Goal: Information Seeking & Learning: Learn about a topic

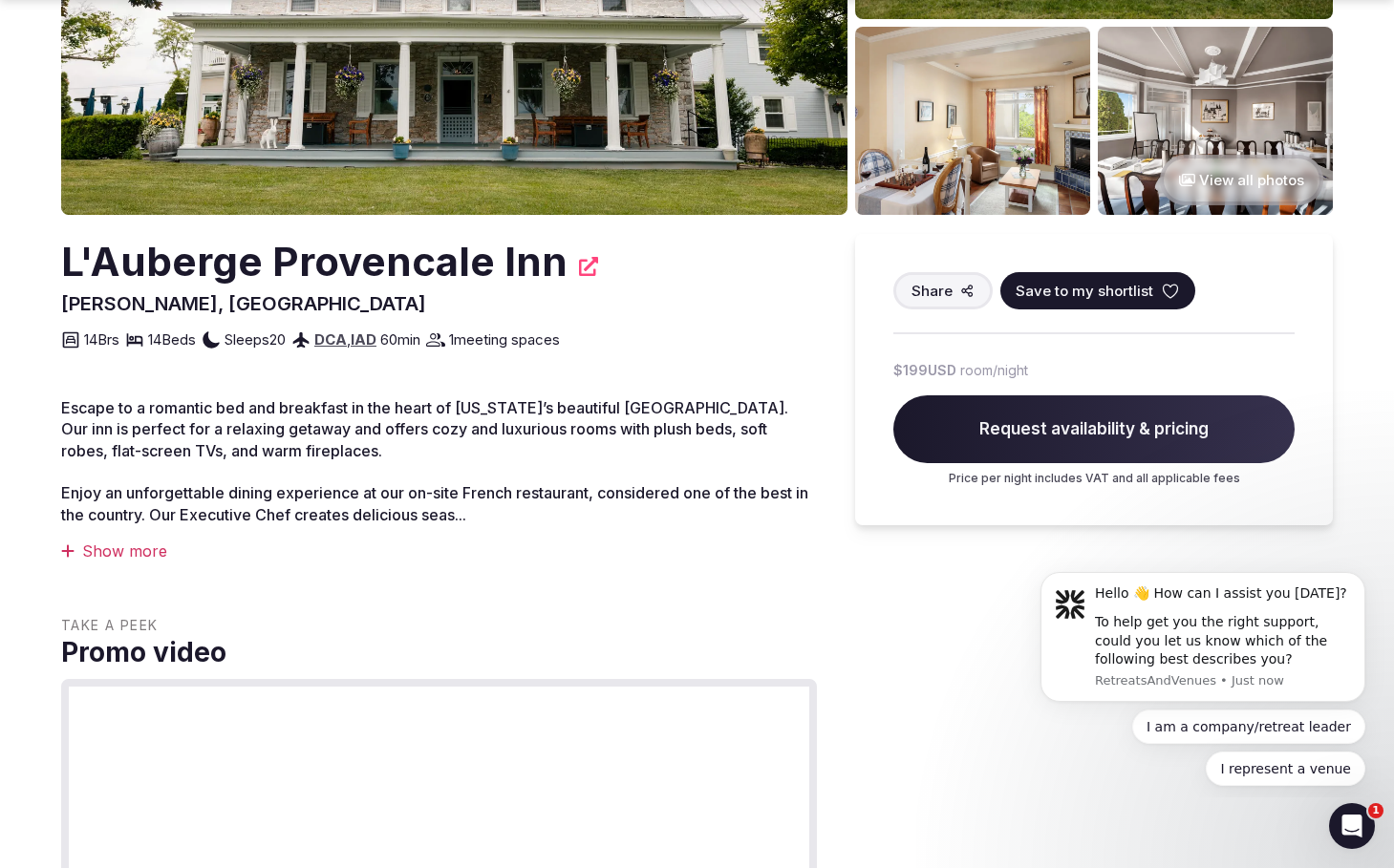
click at [126, 549] on div "Show more" at bounding box center [439, 552] width 756 height 21
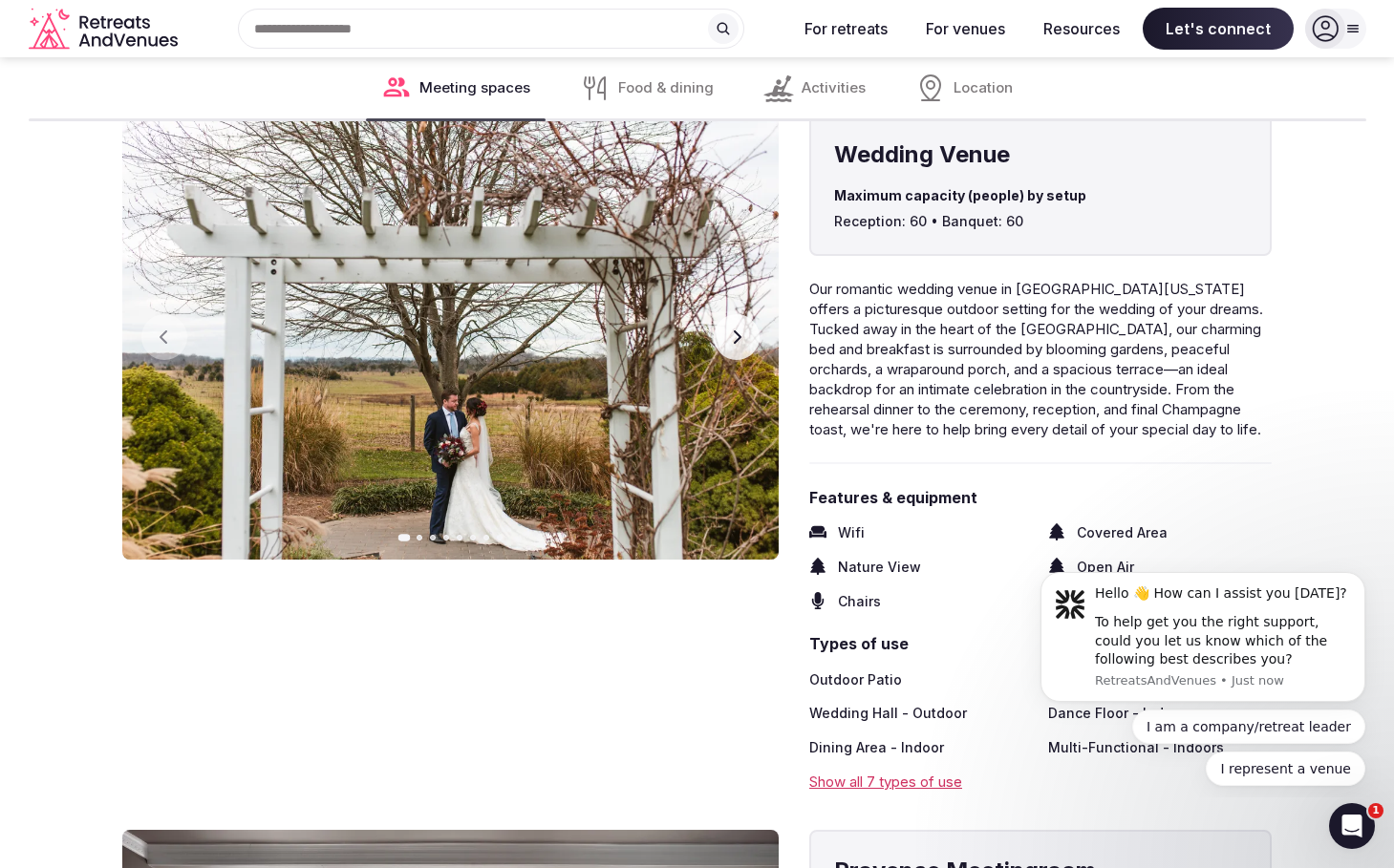
scroll to position [2500, 0]
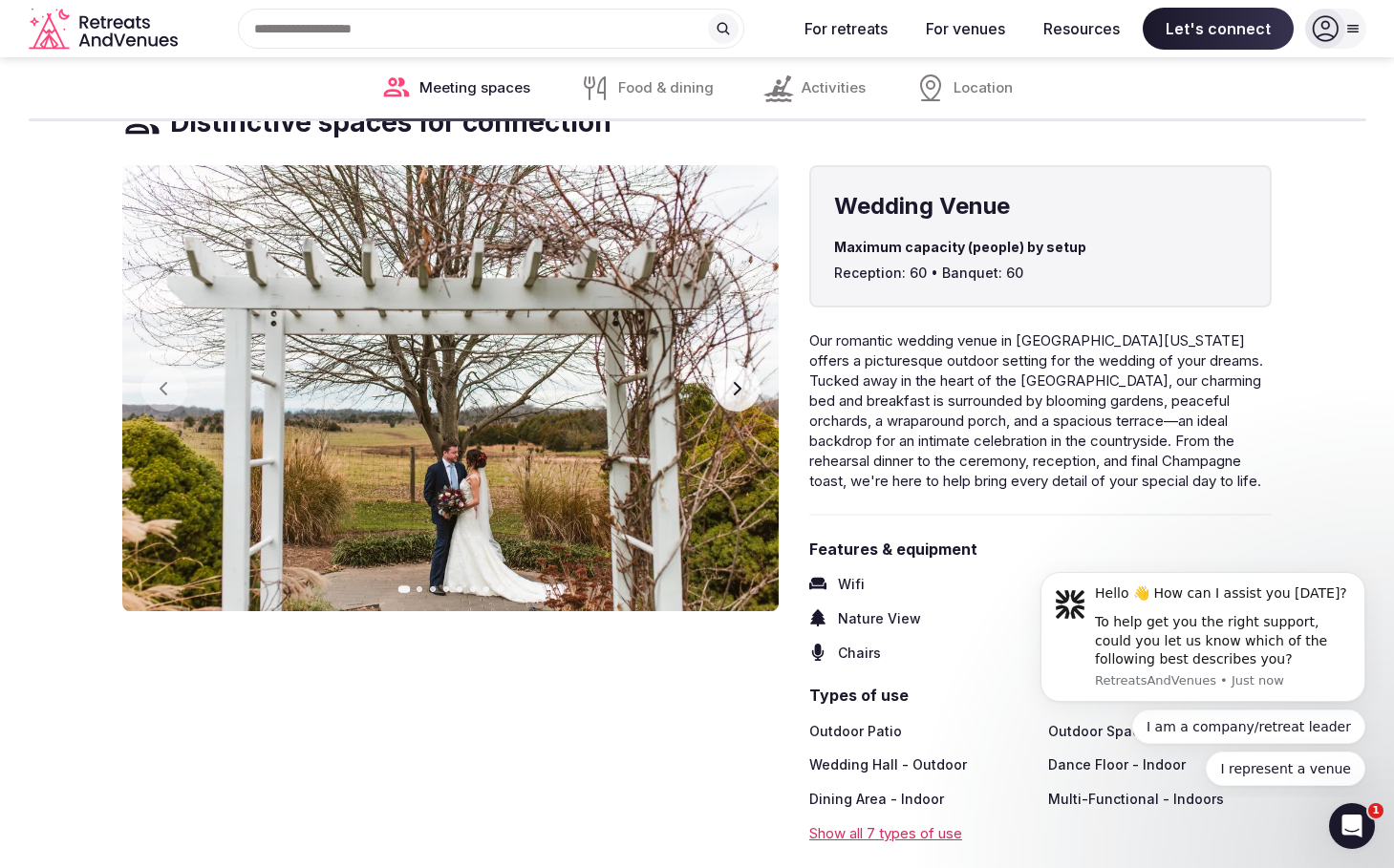
click at [731, 381] on icon "button" at bounding box center [737, 389] width 15 height 15
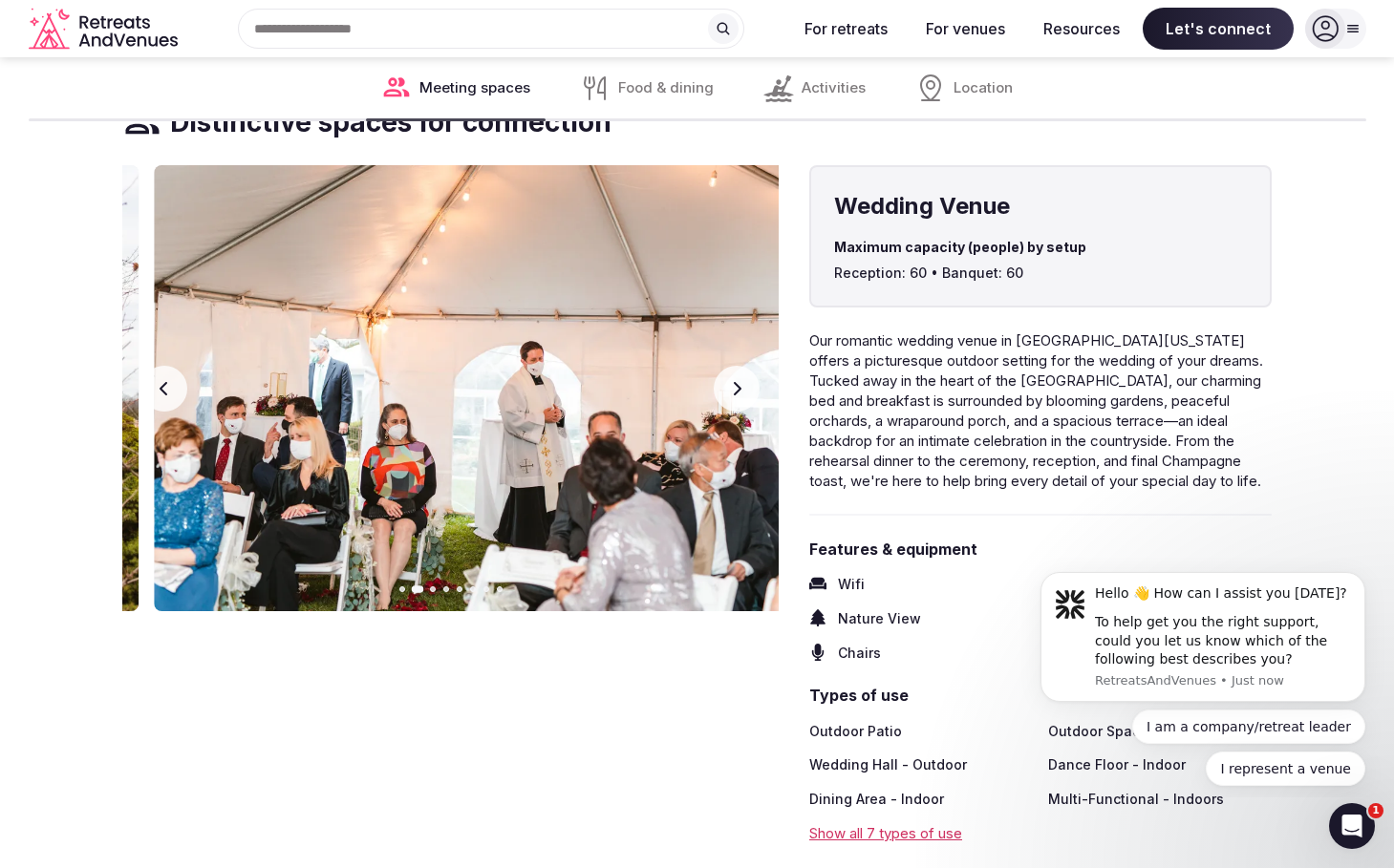
click at [731, 381] on icon "button" at bounding box center [737, 389] width 15 height 15
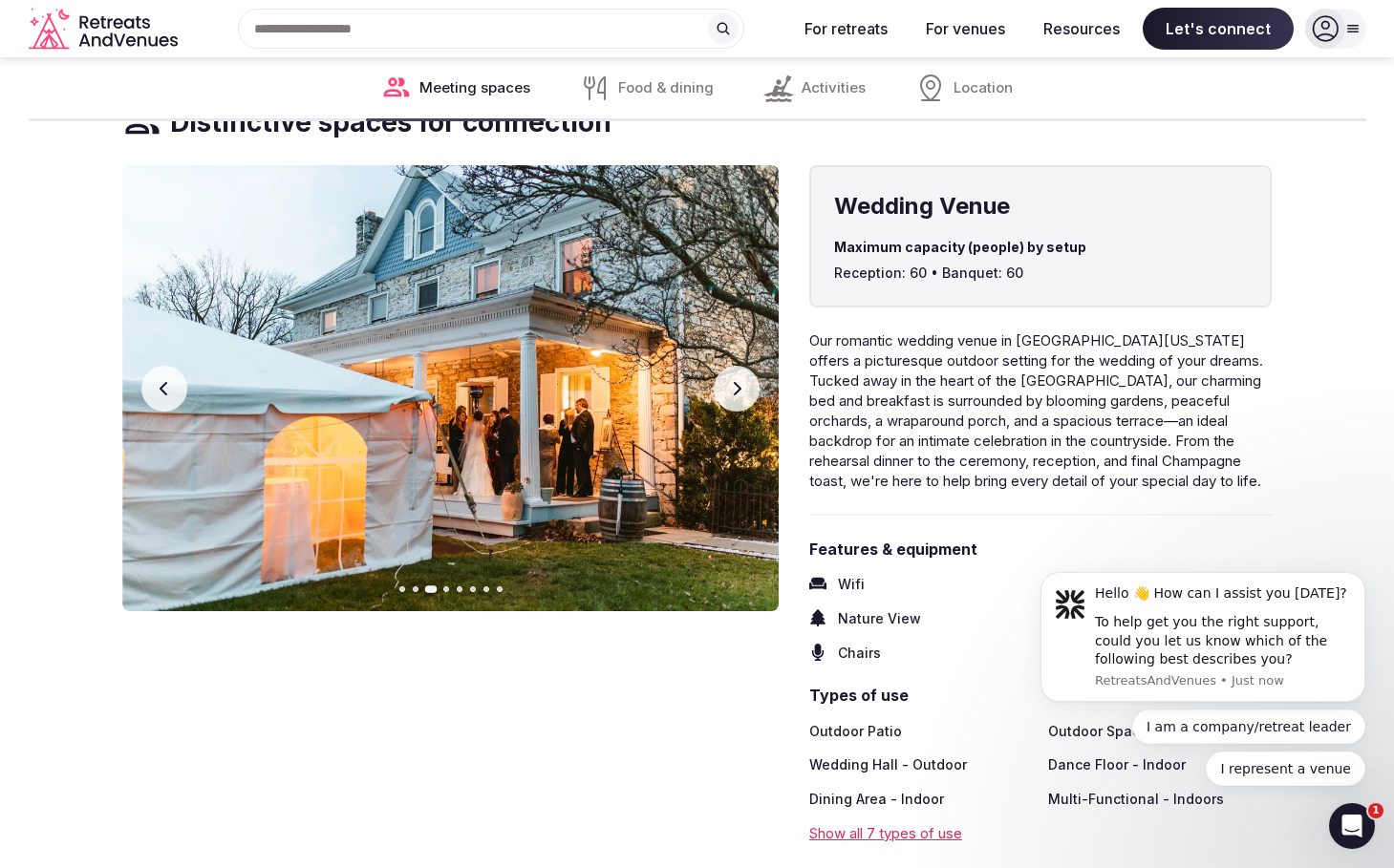
click at [166, 386] on icon "button" at bounding box center [164, 389] width 8 height 14
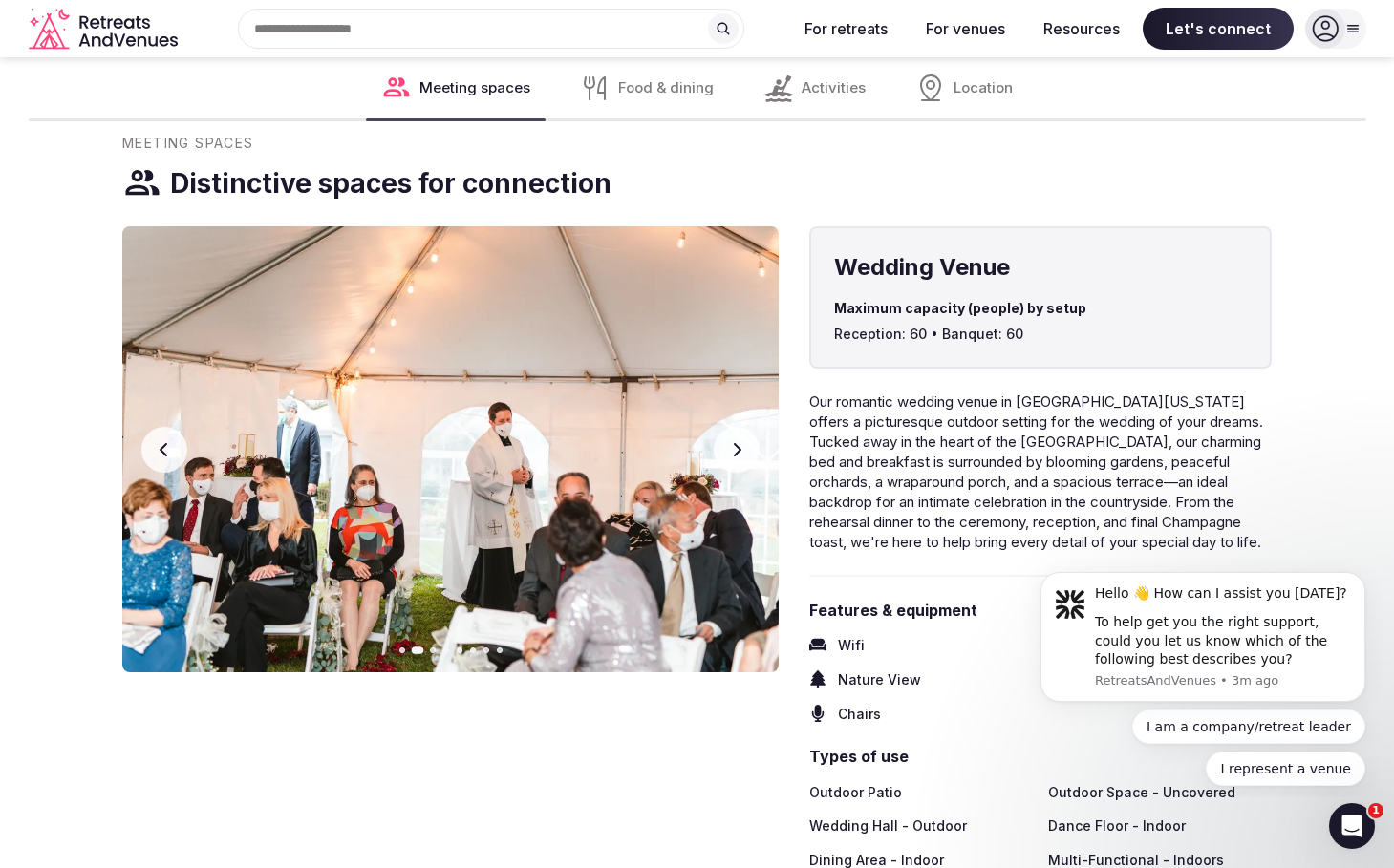
scroll to position [2419, 0]
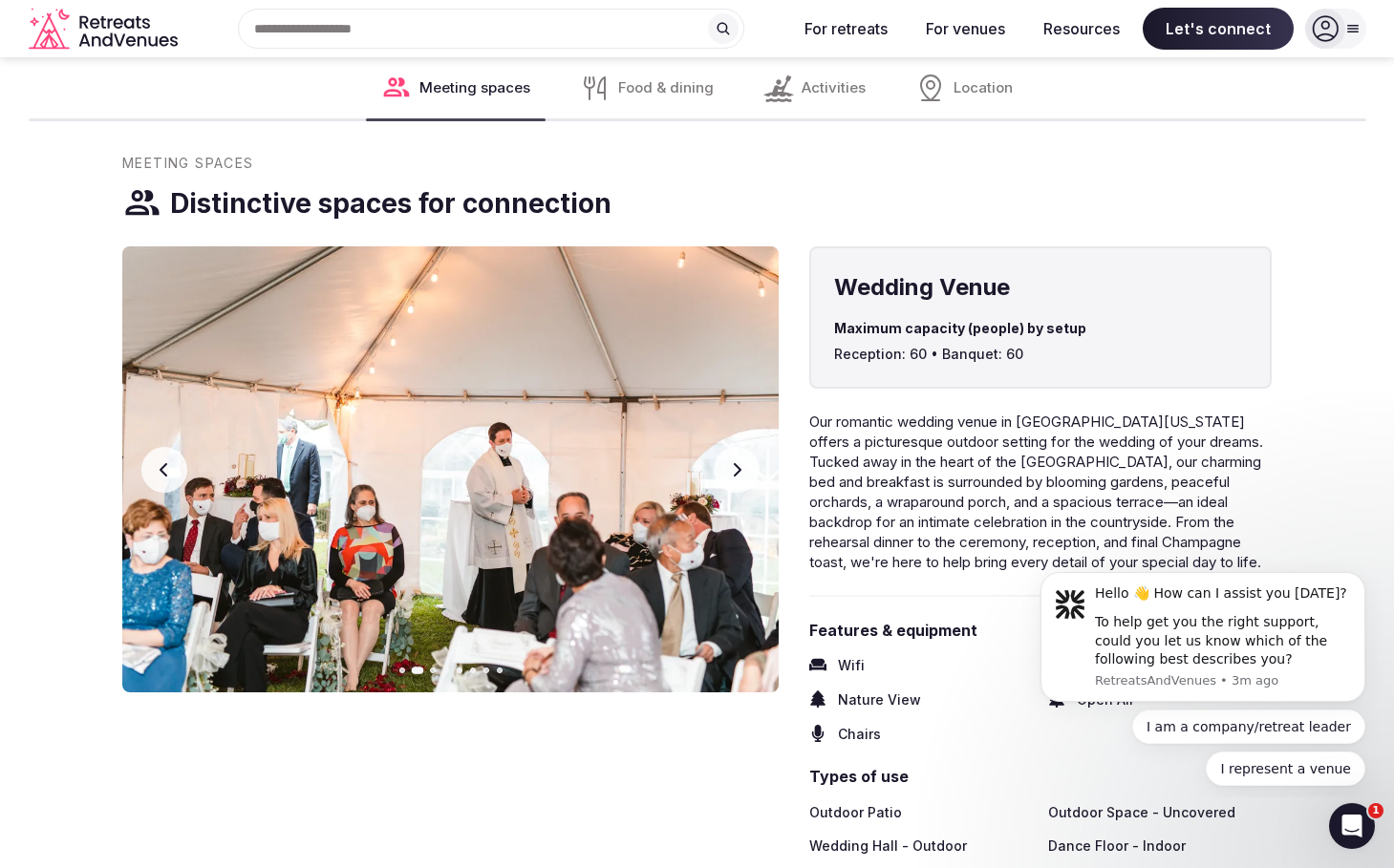
click at [738, 463] on icon "button" at bounding box center [737, 470] width 15 height 15
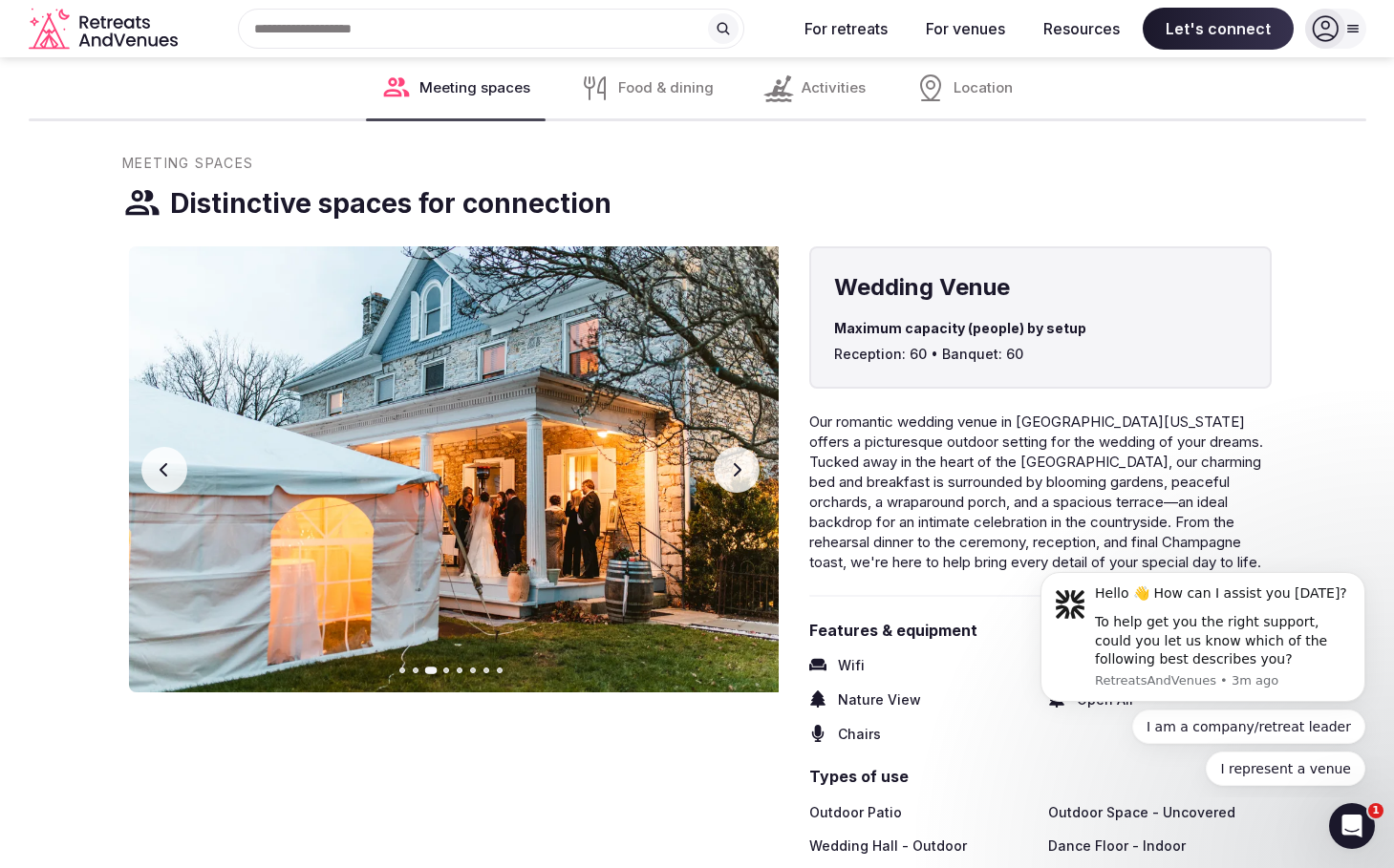
click at [737, 464] on icon "button" at bounding box center [737, 470] width 15 height 15
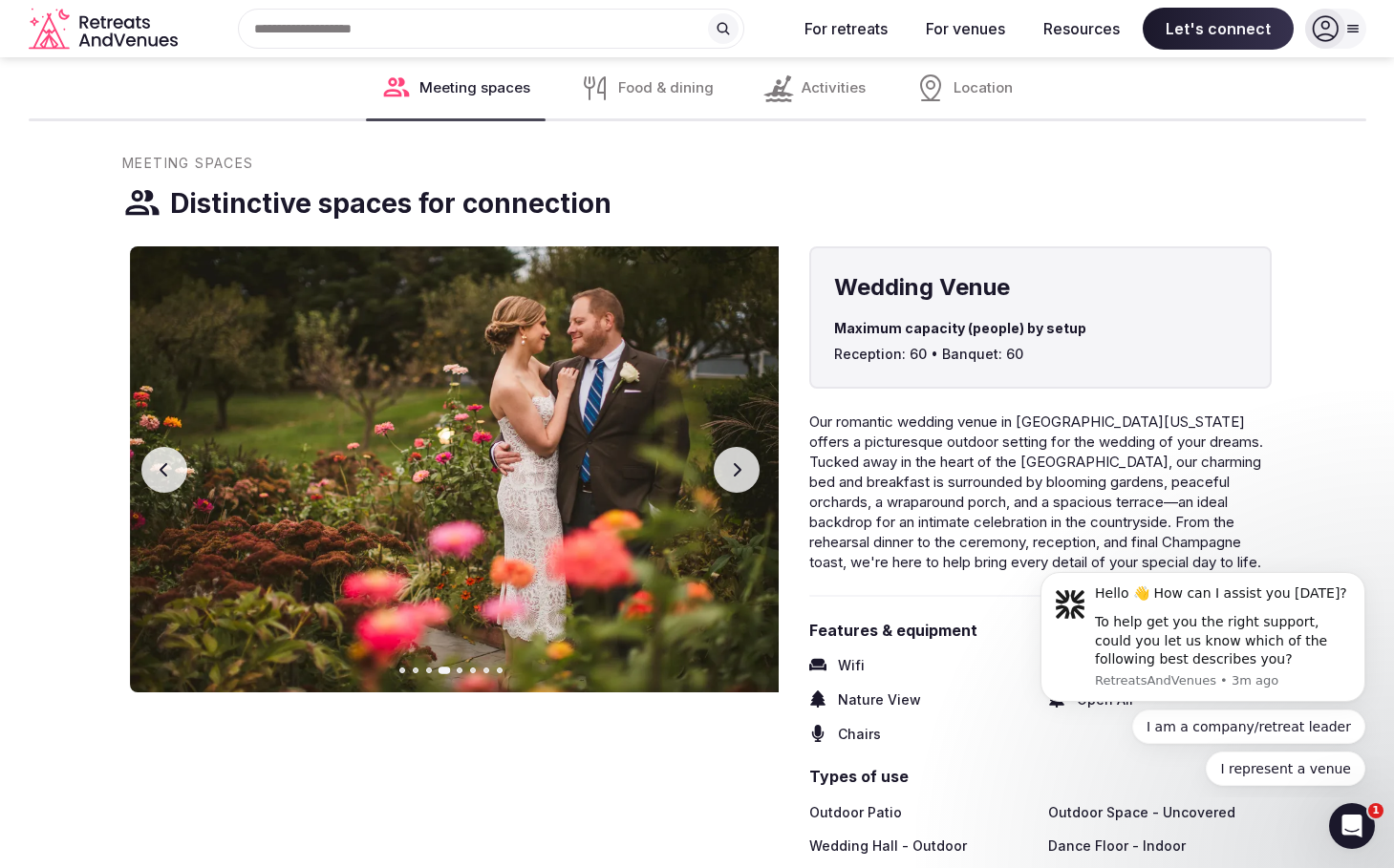
click at [737, 464] on icon "button" at bounding box center [737, 470] width 15 height 15
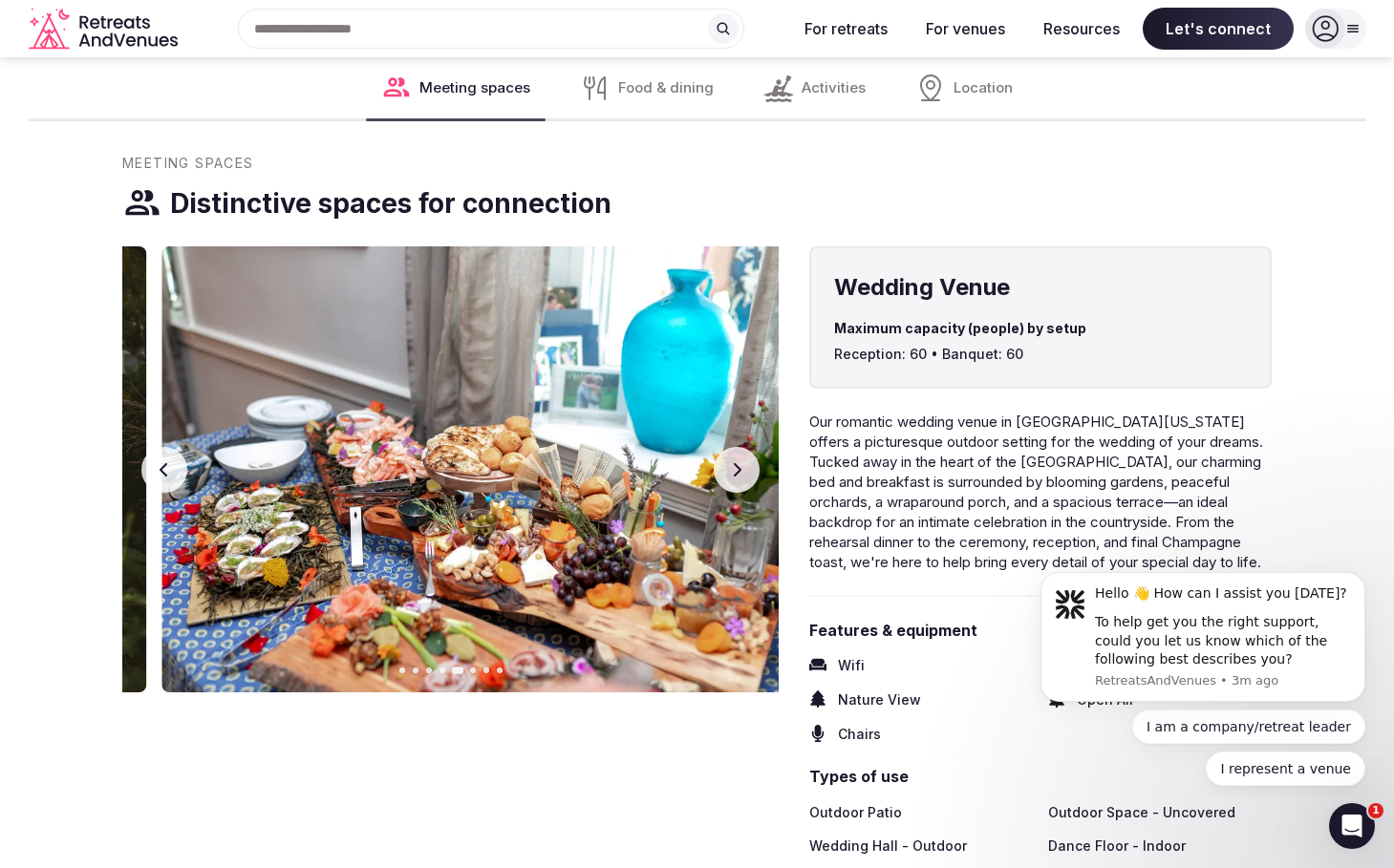
click at [737, 464] on icon "button" at bounding box center [737, 470] width 15 height 15
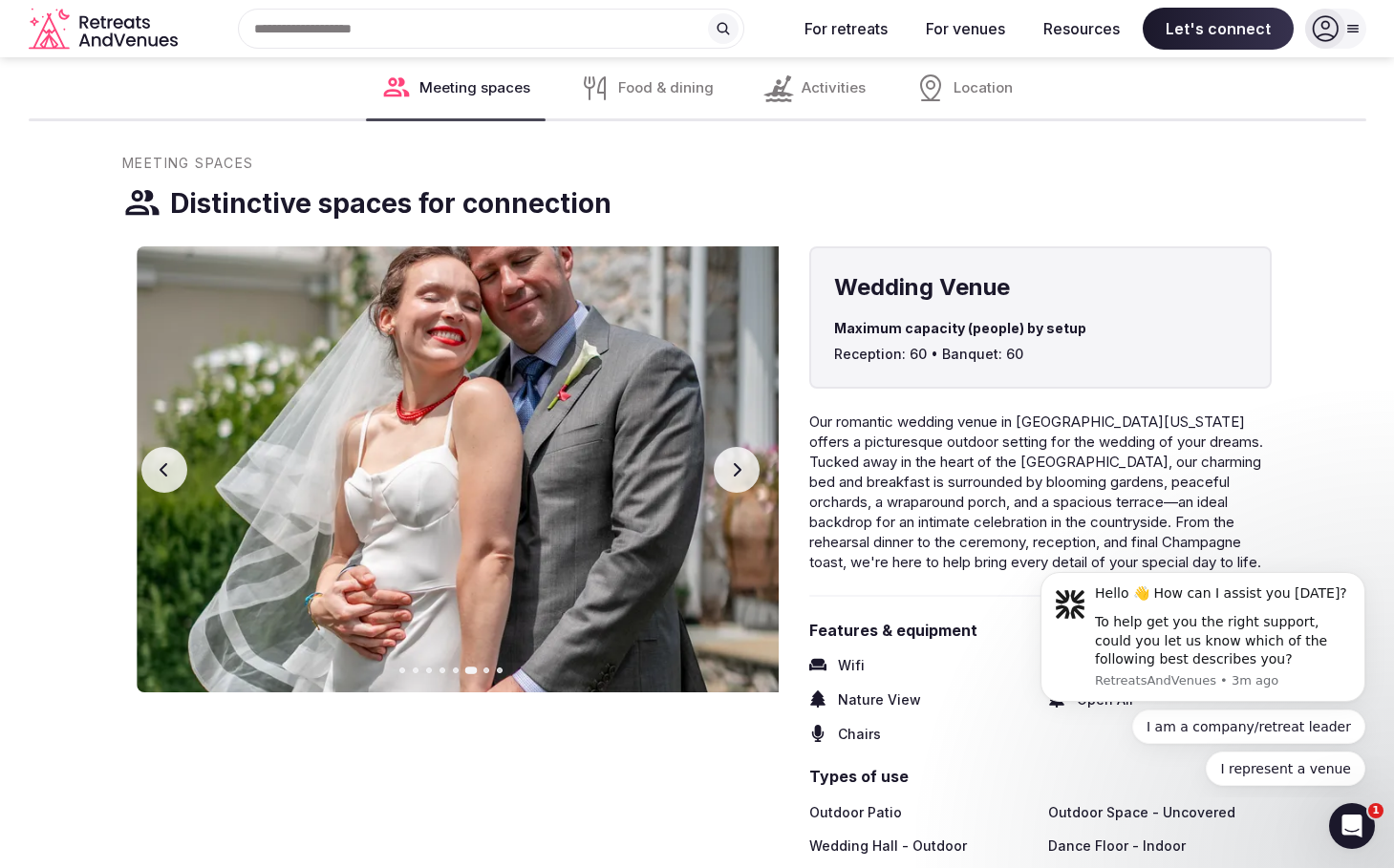
click at [737, 464] on icon "button" at bounding box center [737, 470] width 15 height 15
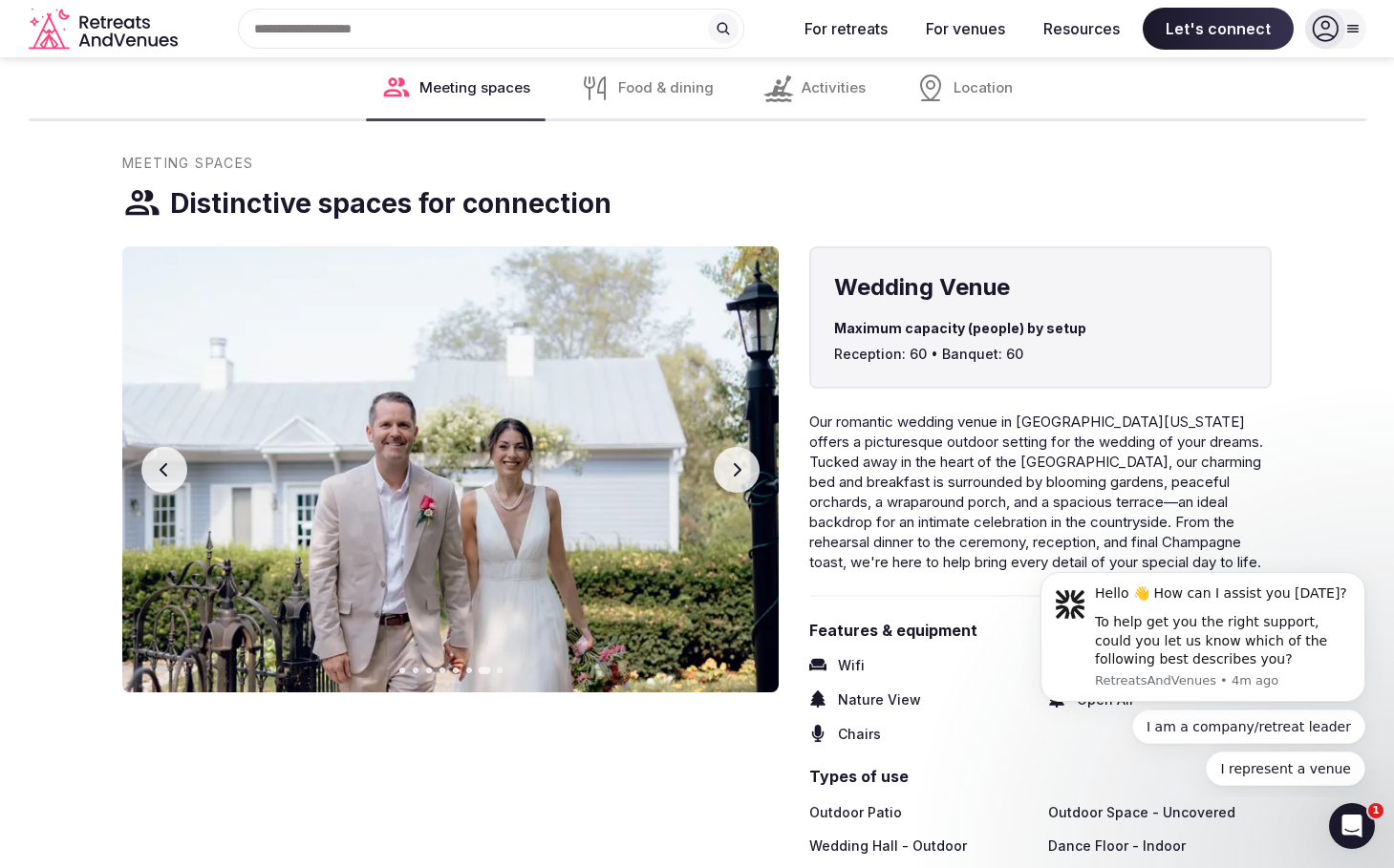
click at [740, 463] on icon "button" at bounding box center [737, 470] width 15 height 15
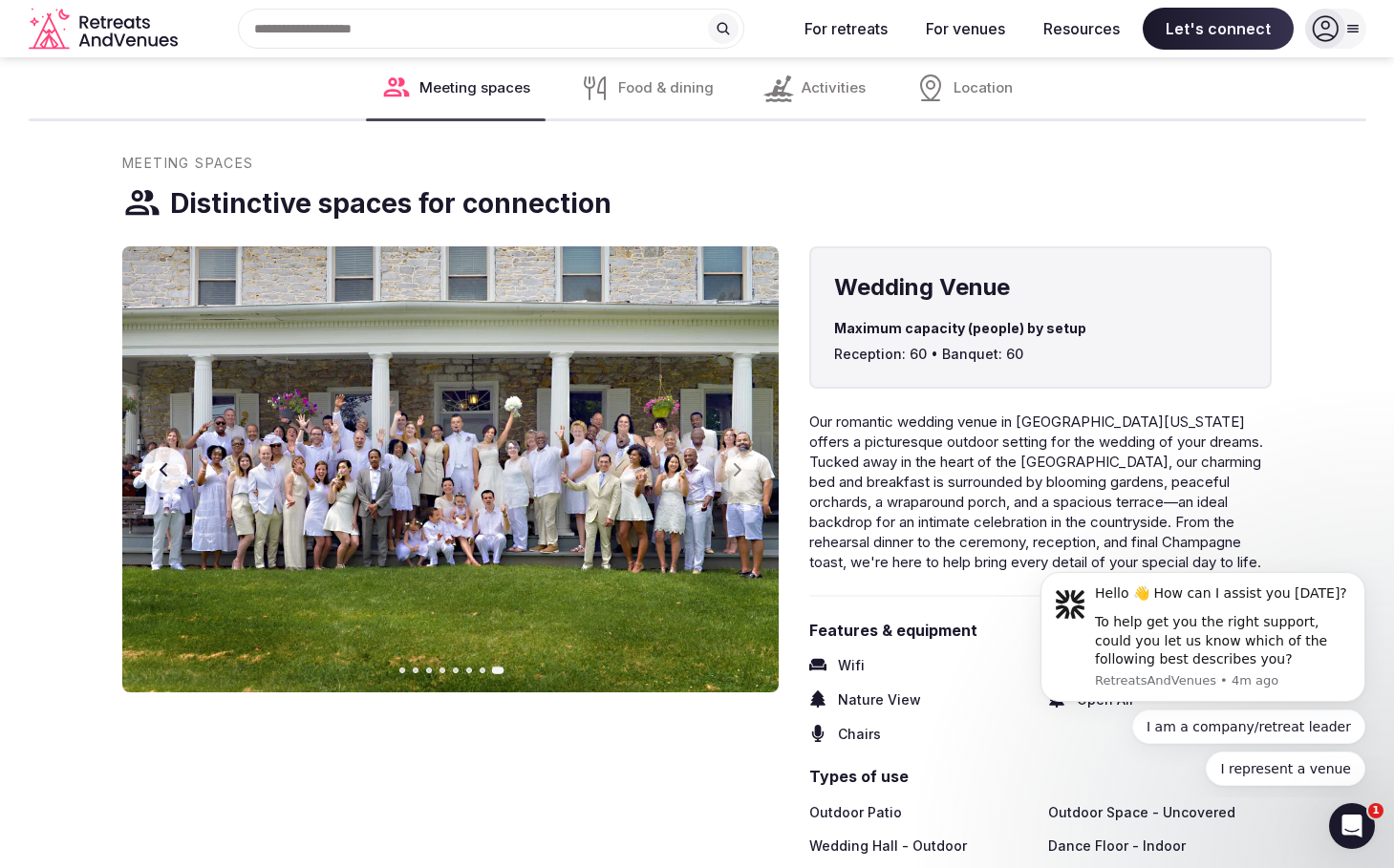
click at [413, 668] on button "Go to slide 2" at bounding box center [415, 671] width 6 height 6
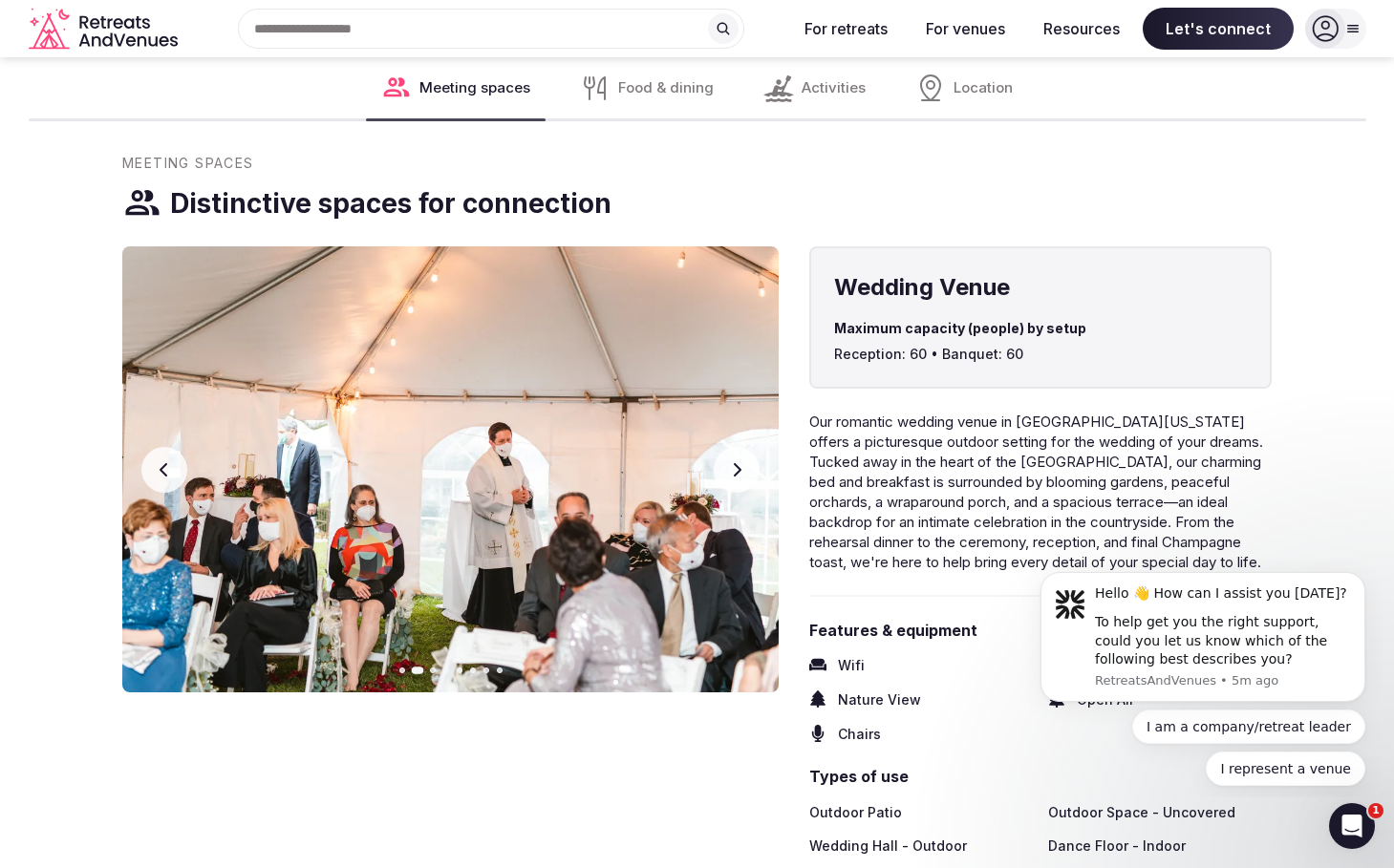
click at [403, 668] on button "Go to slide 1" at bounding box center [403, 671] width 6 height 6
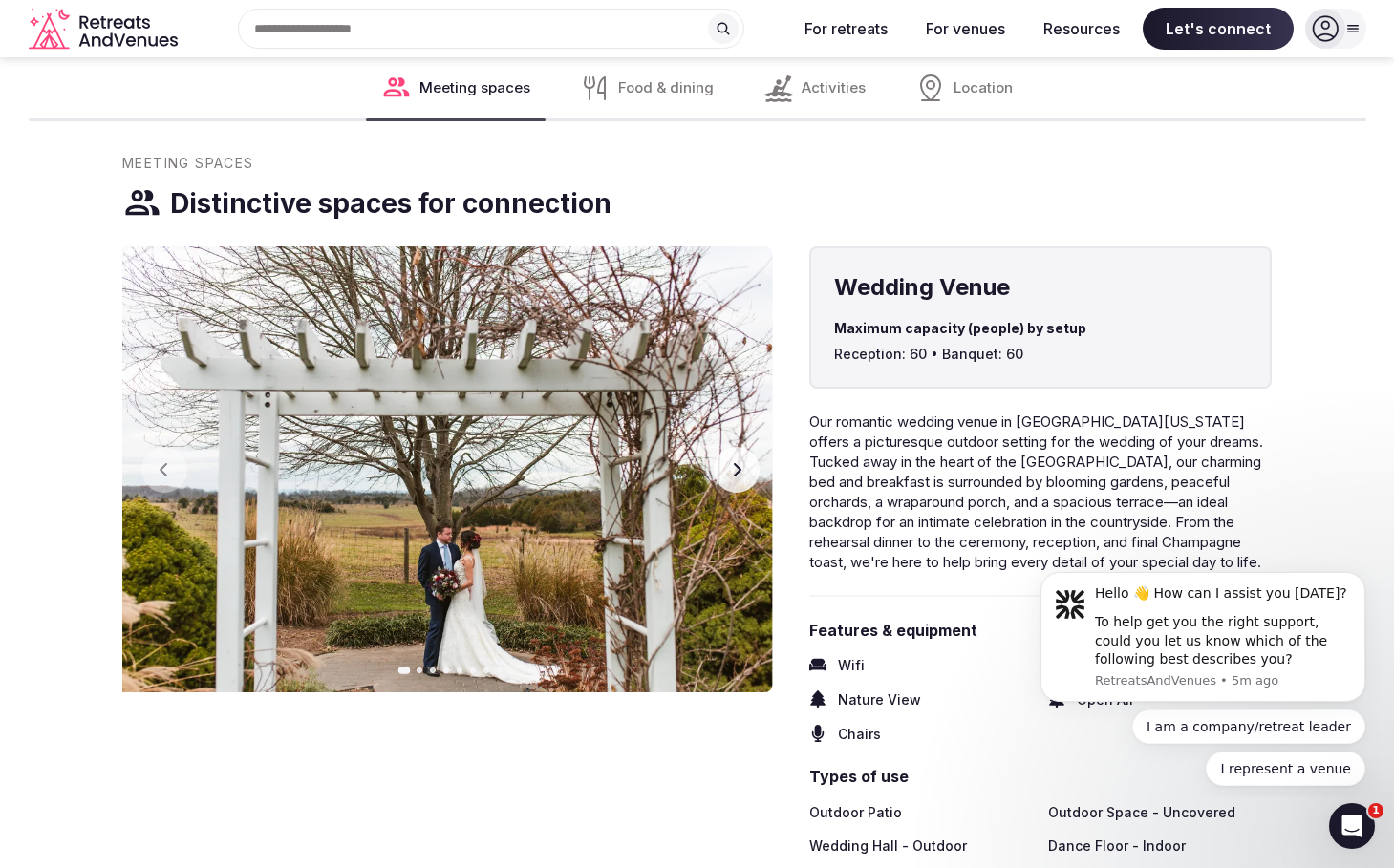
click at [417, 667] on img at bounding box center [444, 469] width 656 height 446
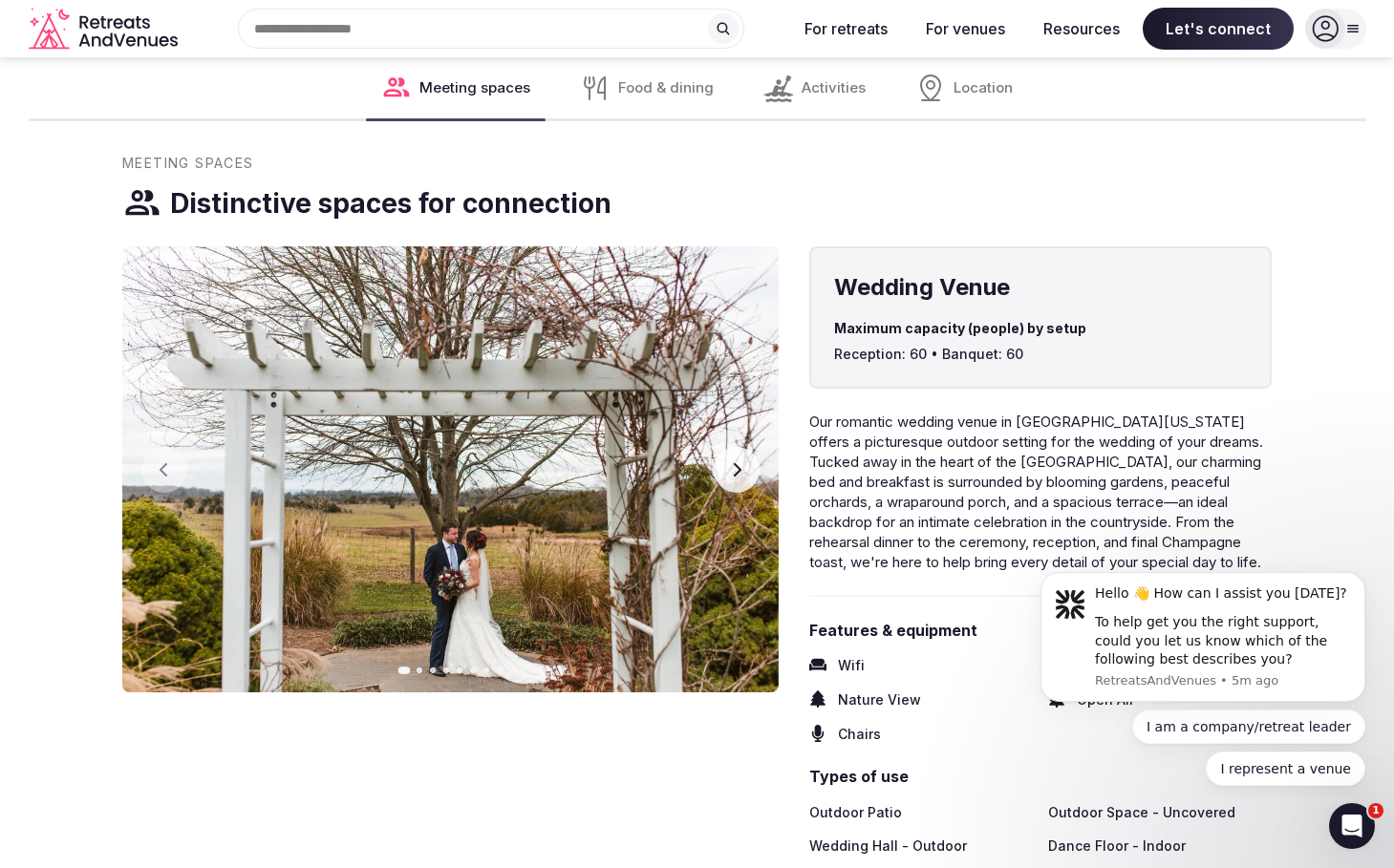
click at [419, 668] on button "Go to slide 2" at bounding box center [419, 671] width 6 height 6
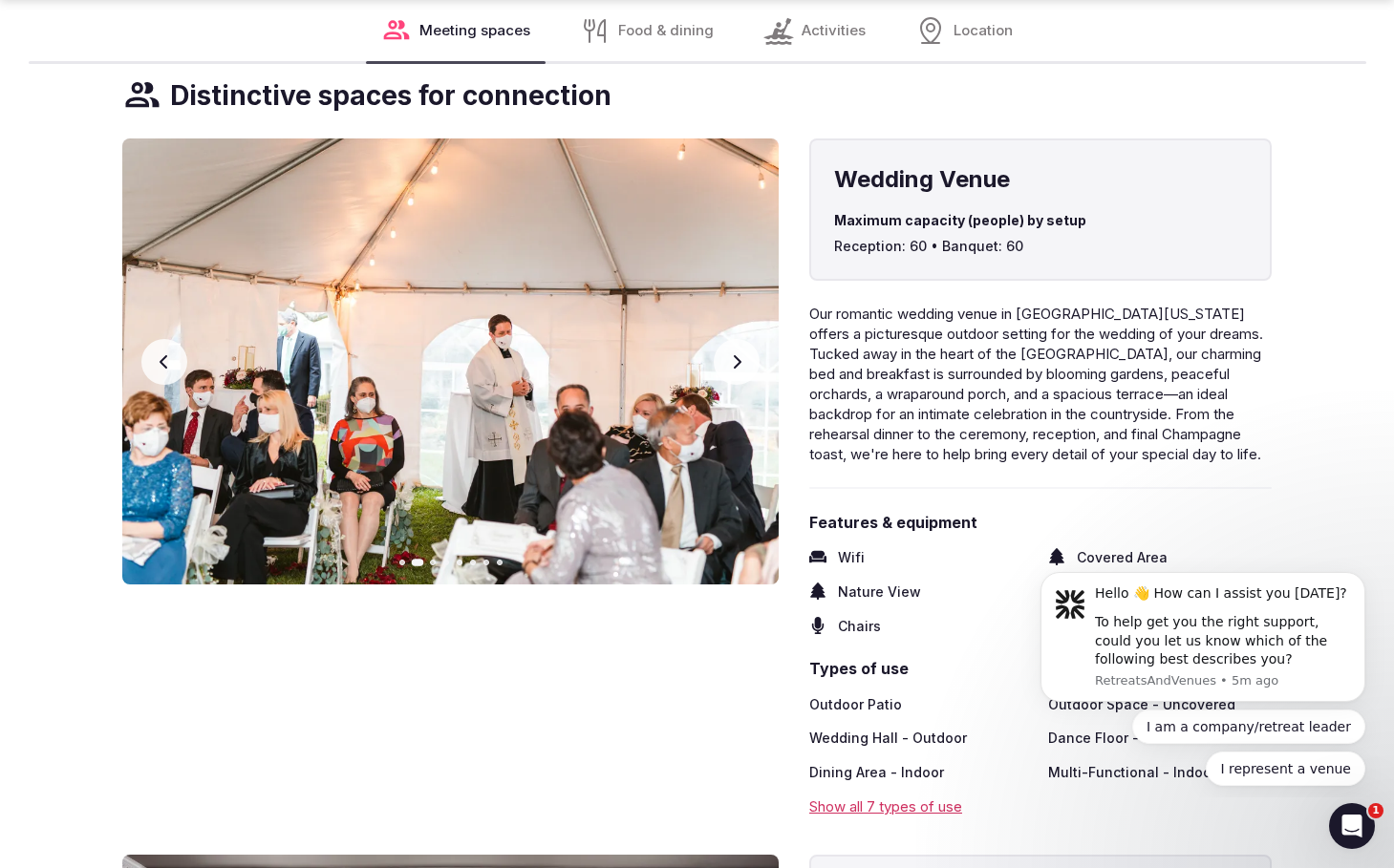
scroll to position [2878, 0]
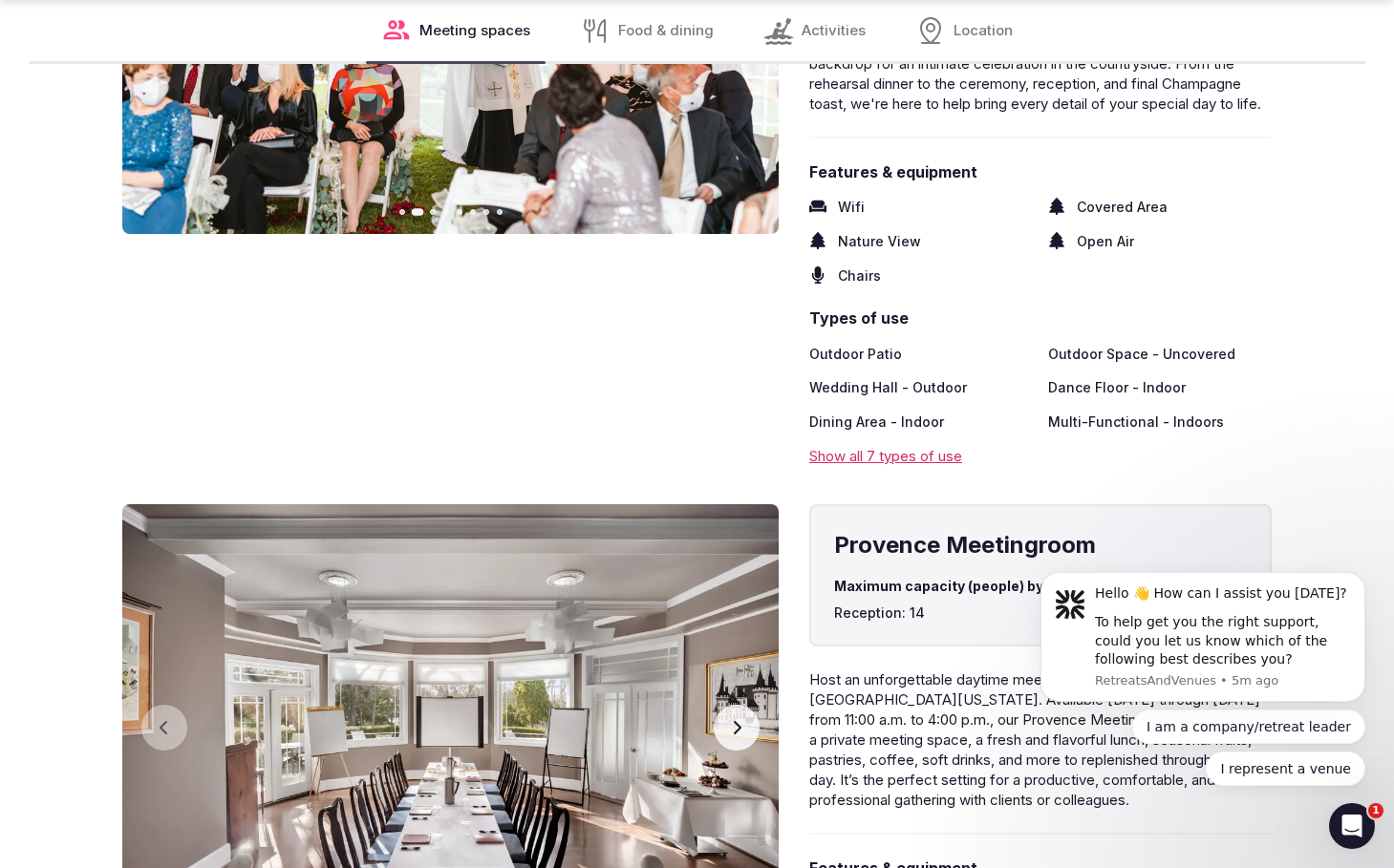
click at [904, 446] on div "Show all 7 types of use" at bounding box center [1041, 456] width 463 height 20
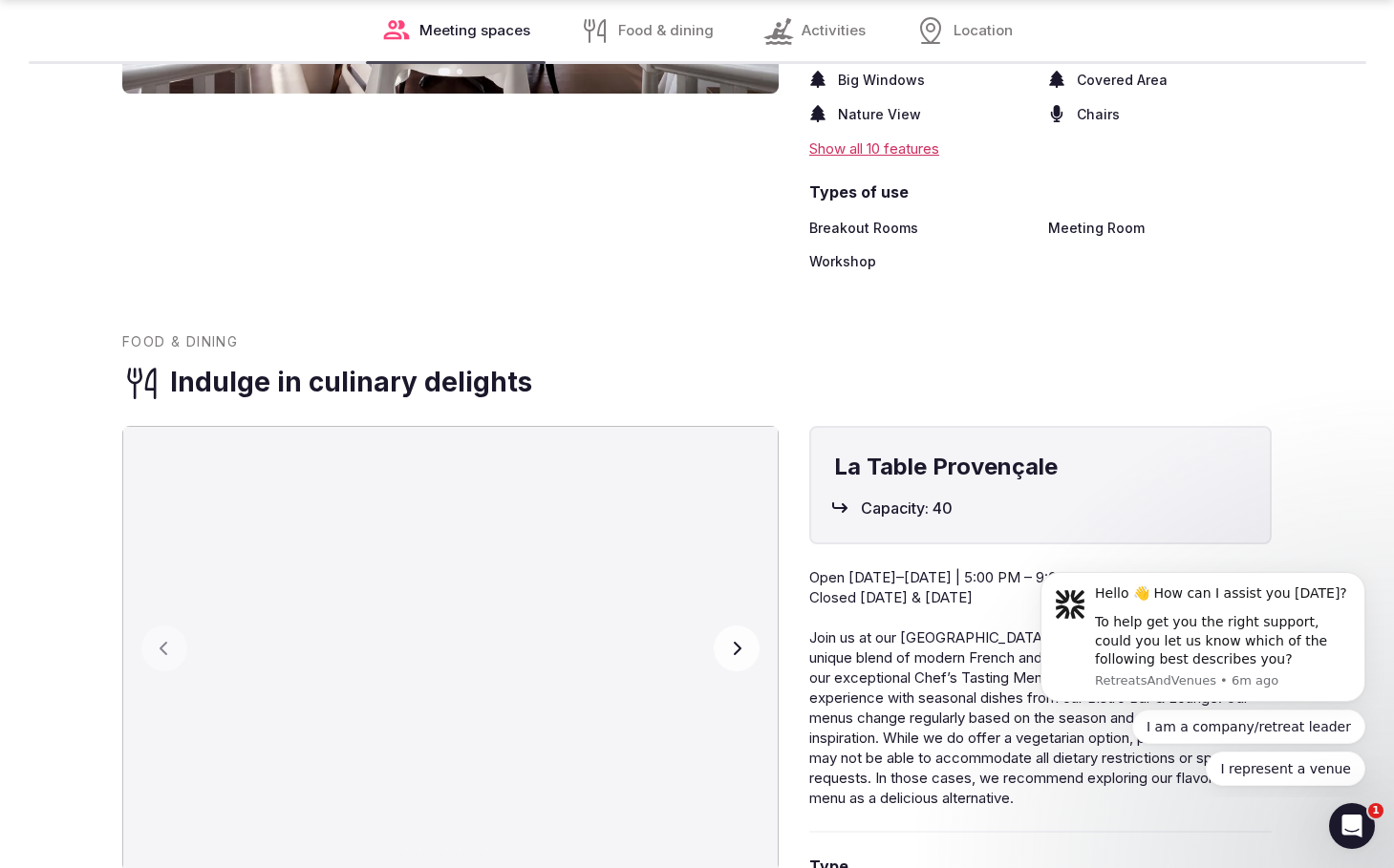
scroll to position [3934, 0]
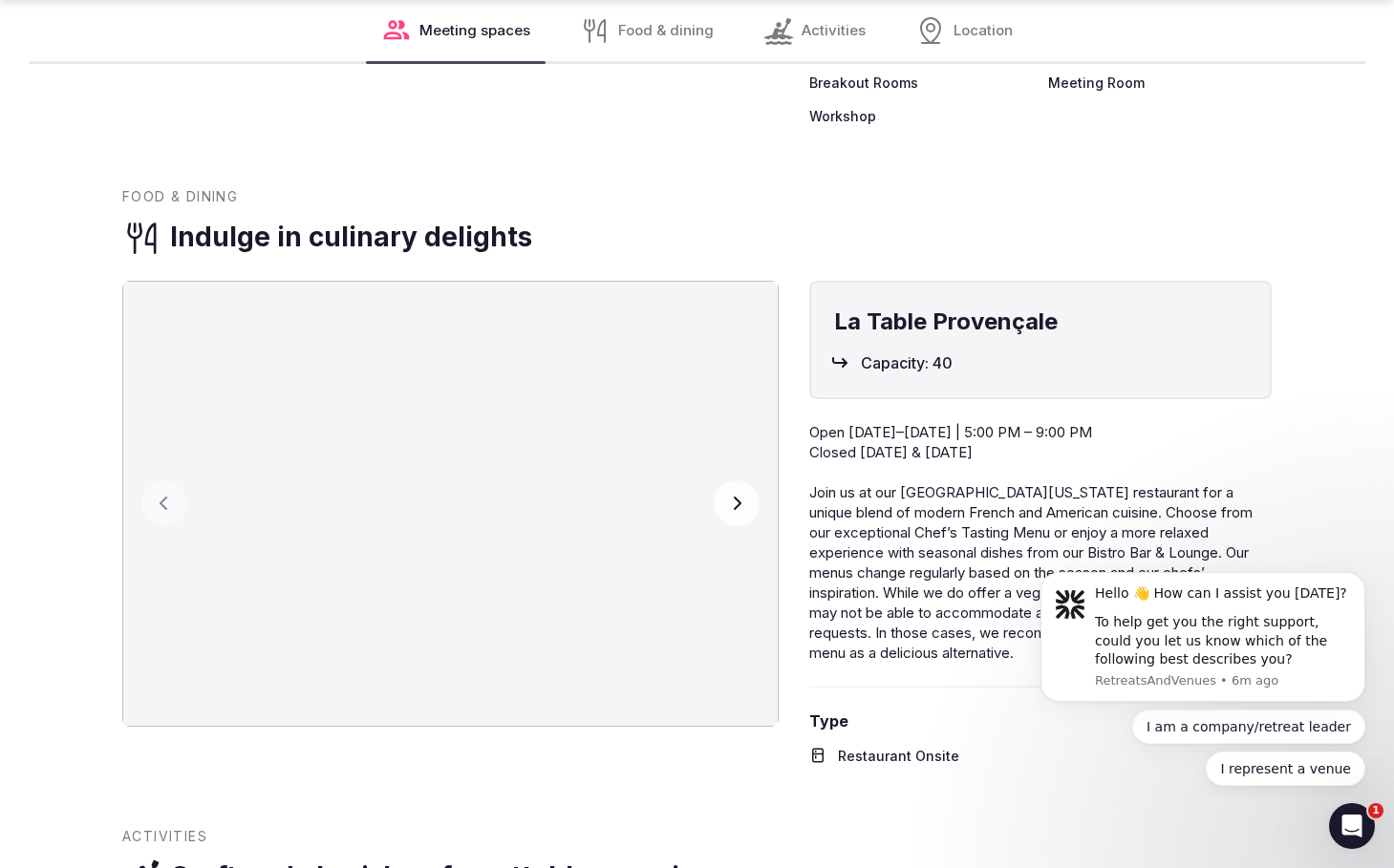
click at [756, 468] on img at bounding box center [450, 503] width 656 height 446
click at [729, 495] on icon "button" at bounding box center [737, 503] width 15 height 15
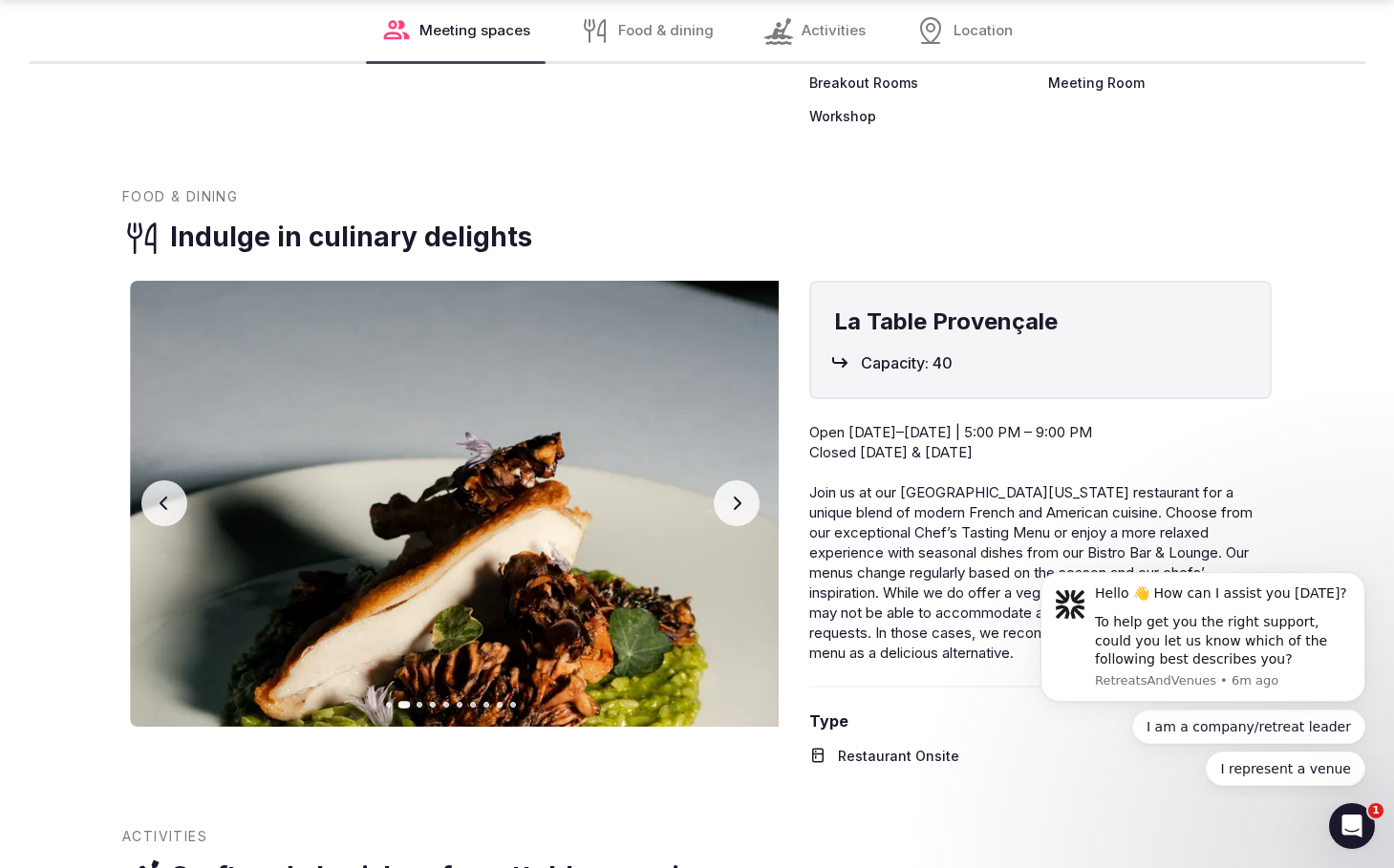
click at [742, 495] on icon "button" at bounding box center [737, 503] width 15 height 15
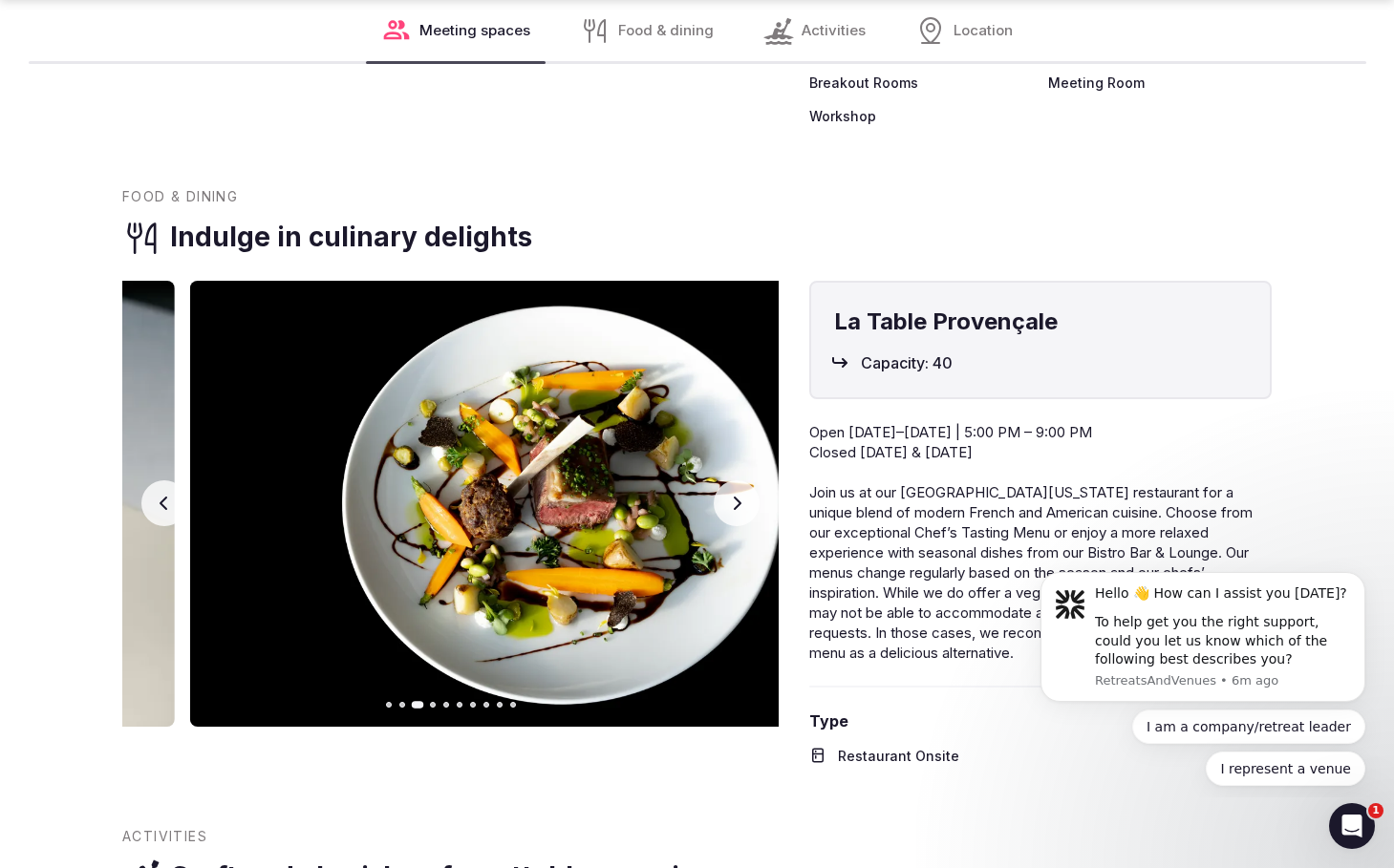
click at [742, 495] on icon "button" at bounding box center [737, 503] width 15 height 15
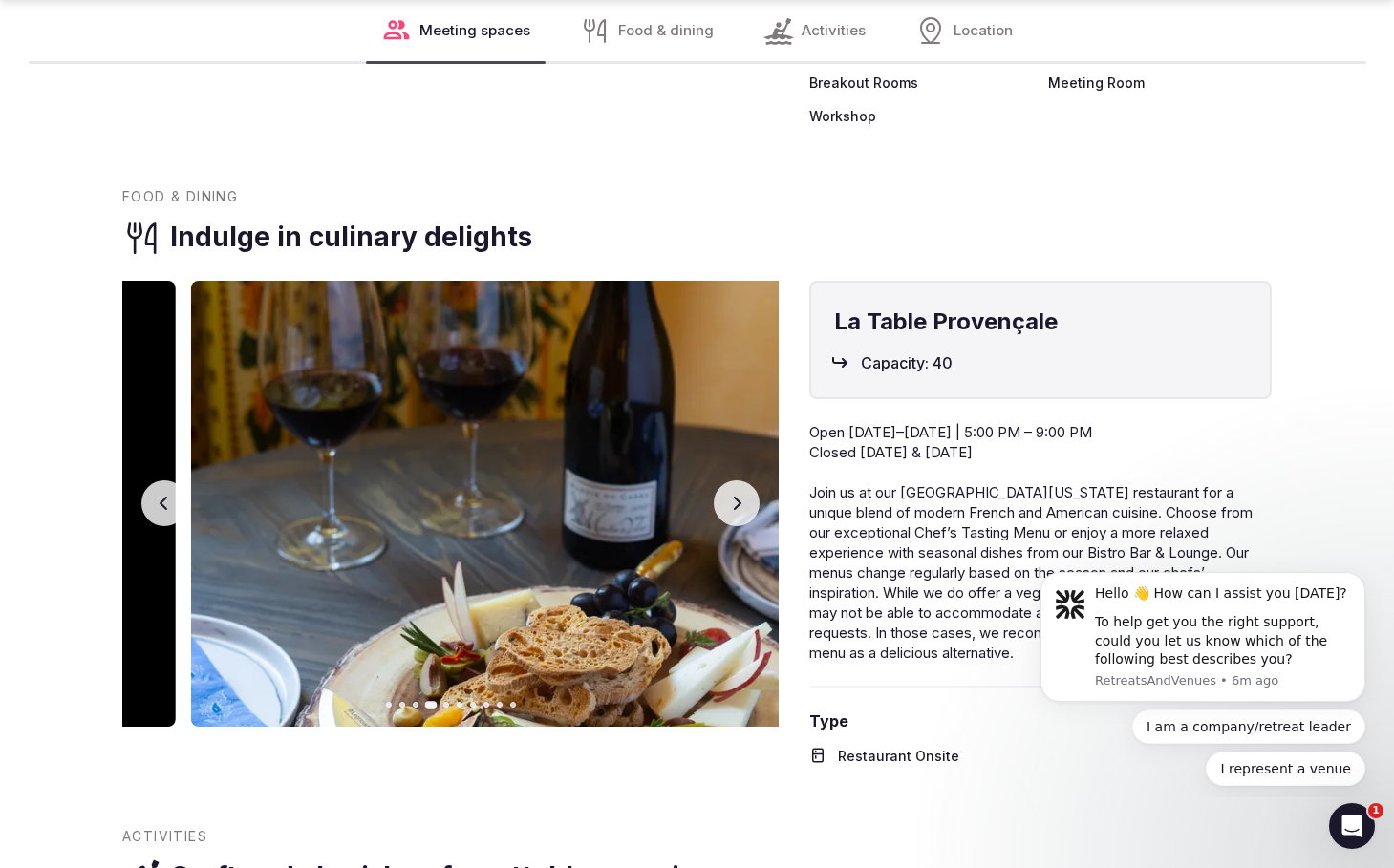
click at [742, 495] on icon "button" at bounding box center [737, 503] width 15 height 15
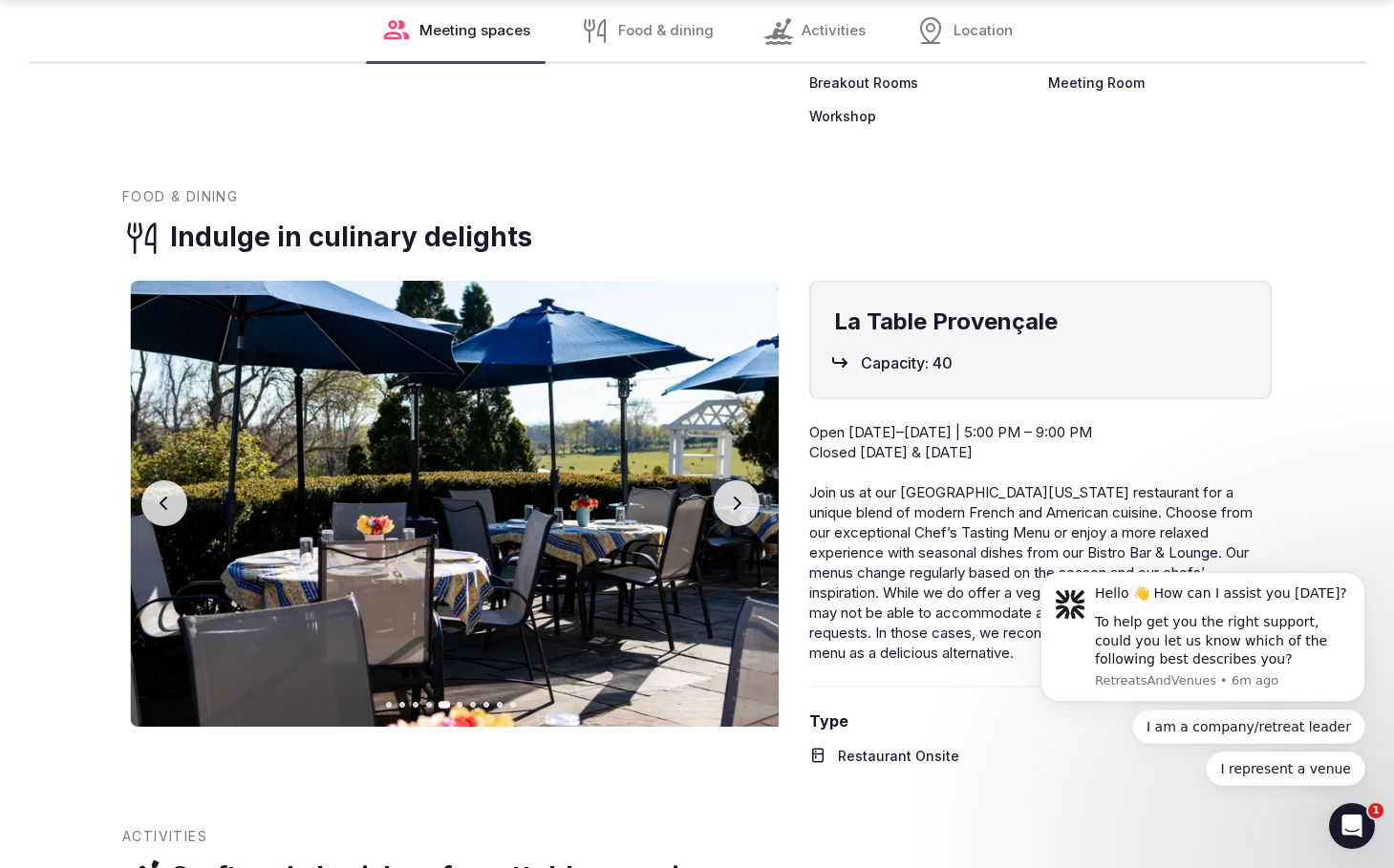
click at [739, 495] on icon "button" at bounding box center [737, 503] width 15 height 15
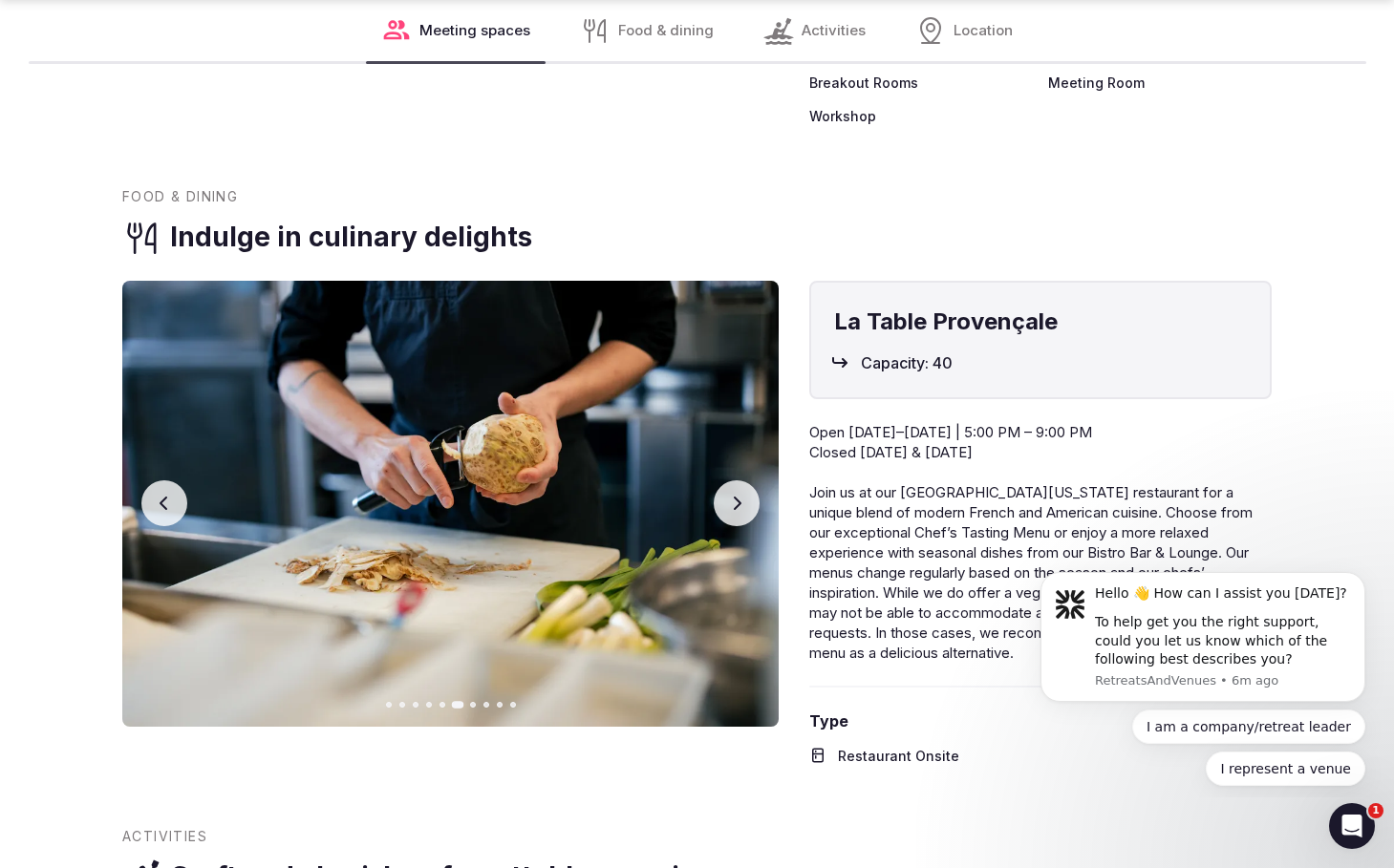
click at [387, 703] on button "Go to slide 1" at bounding box center [389, 705] width 6 height 6
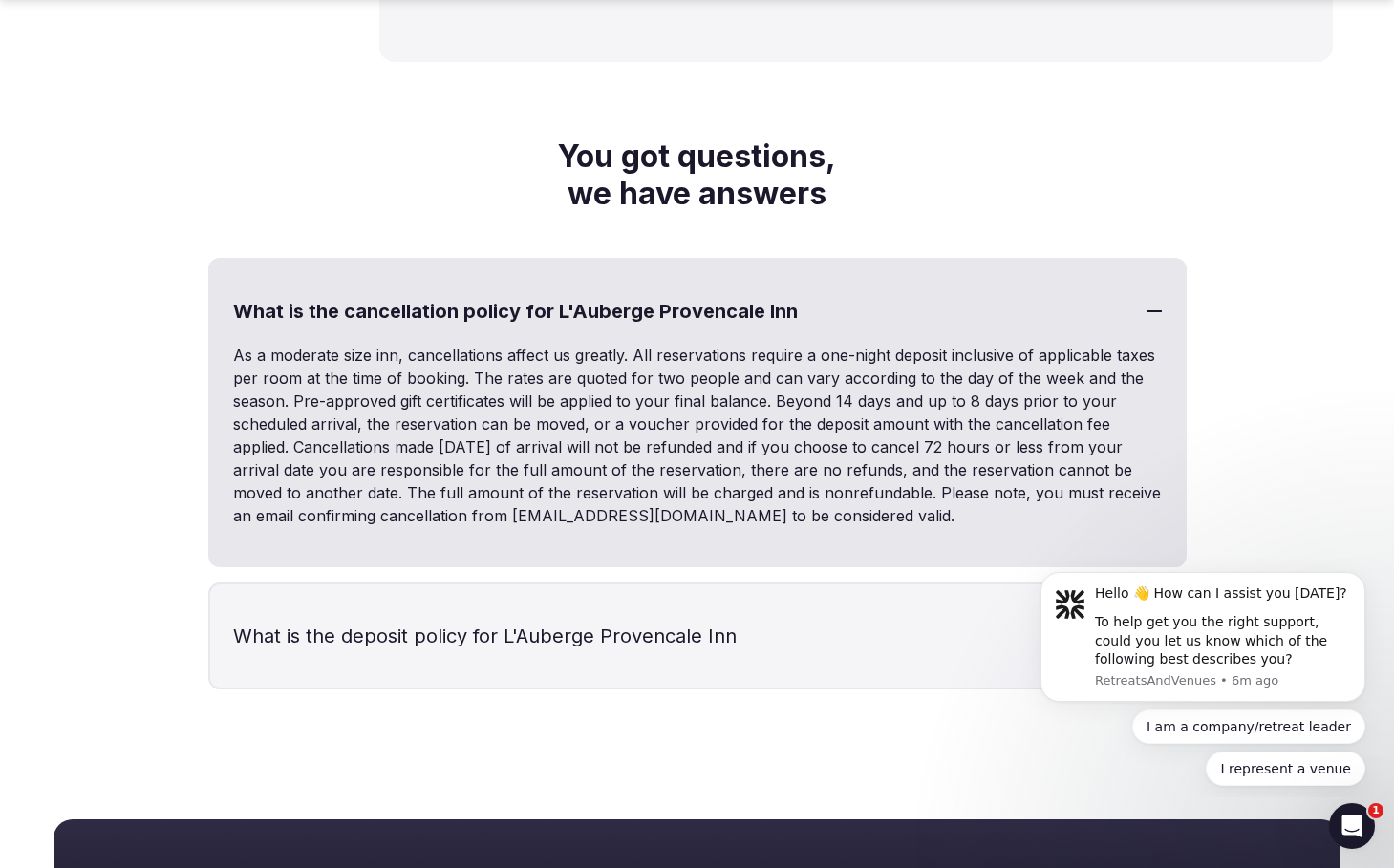
scroll to position [6507, 0]
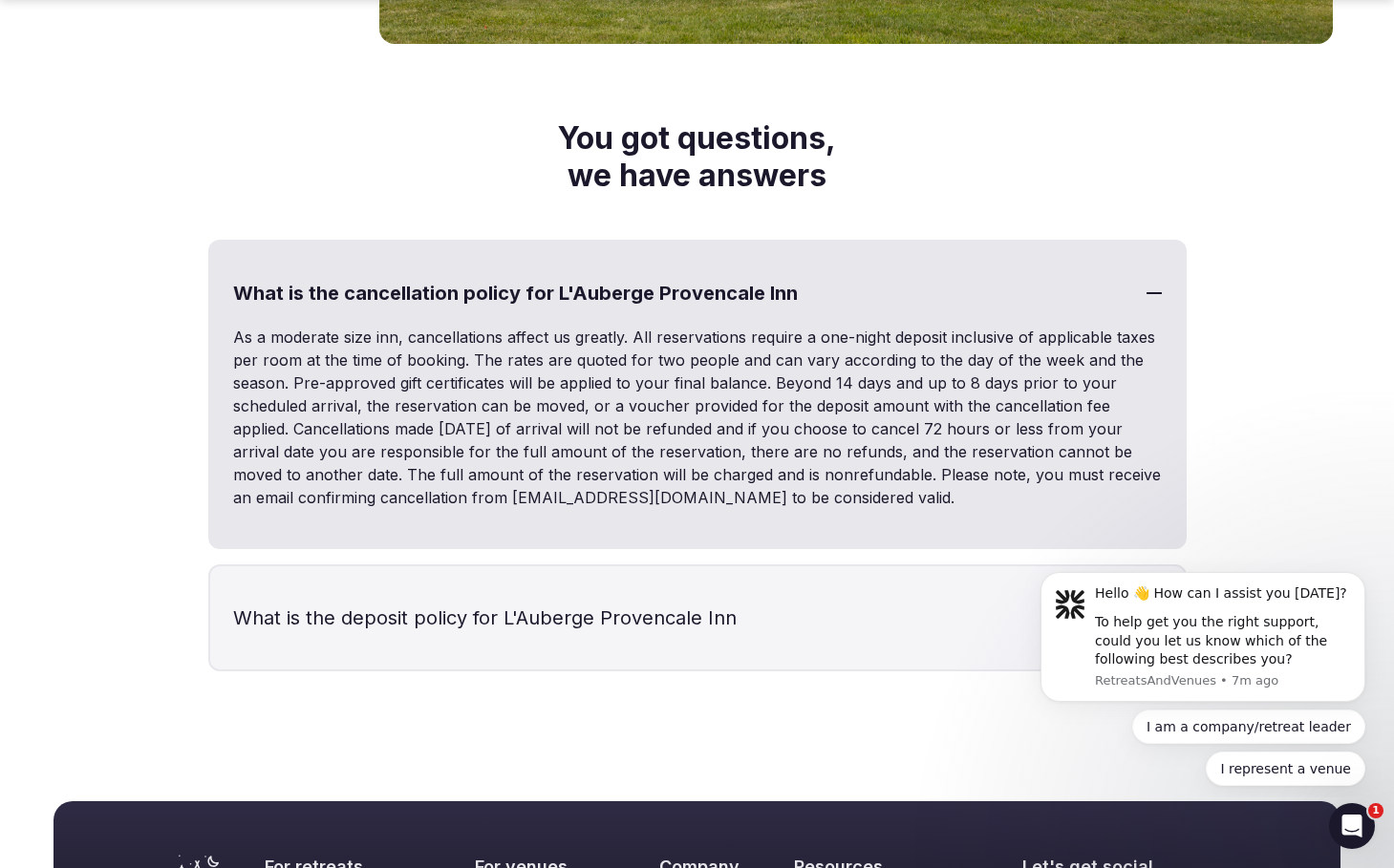
click at [833, 619] on h3 "What is the deposit policy for L'Auberge Provencale Inn" at bounding box center [697, 617] width 975 height 104
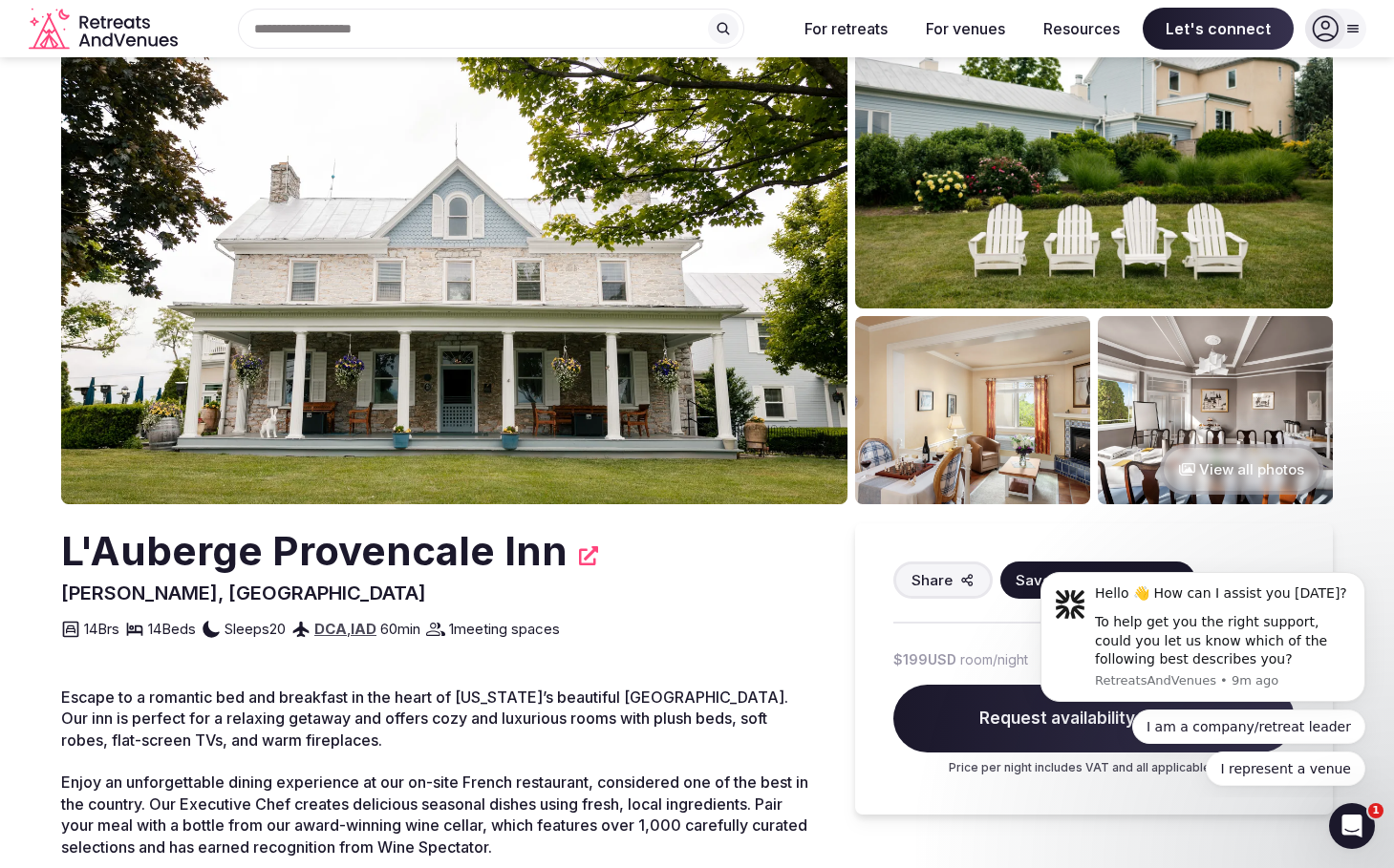
scroll to position [54, 0]
click at [1261, 479] on button "View all photos" at bounding box center [1241, 469] width 164 height 50
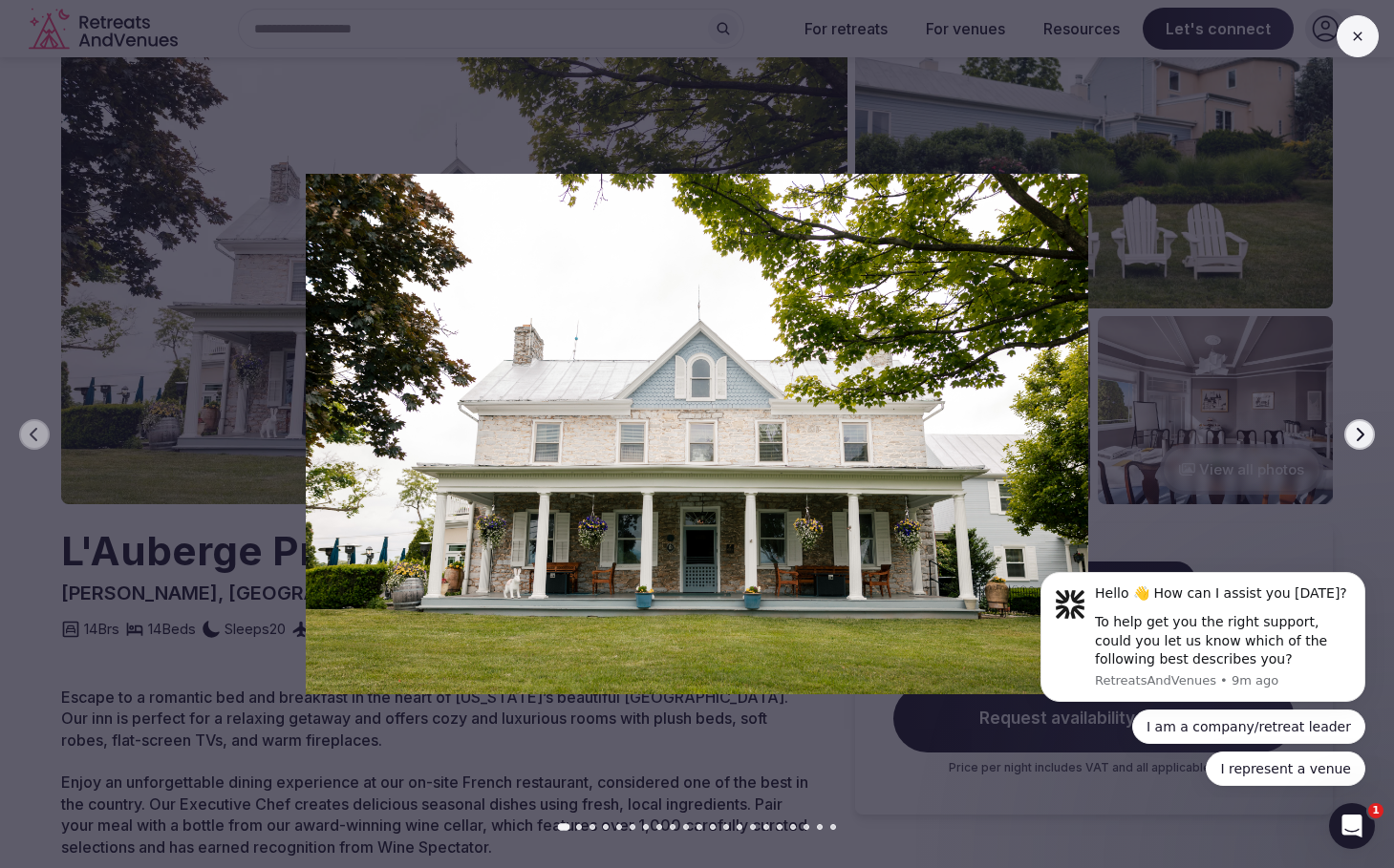
click at [1369, 416] on div at bounding box center [689, 434] width 1409 height 521
click at [1365, 435] on icon "button" at bounding box center [1360, 434] width 15 height 15
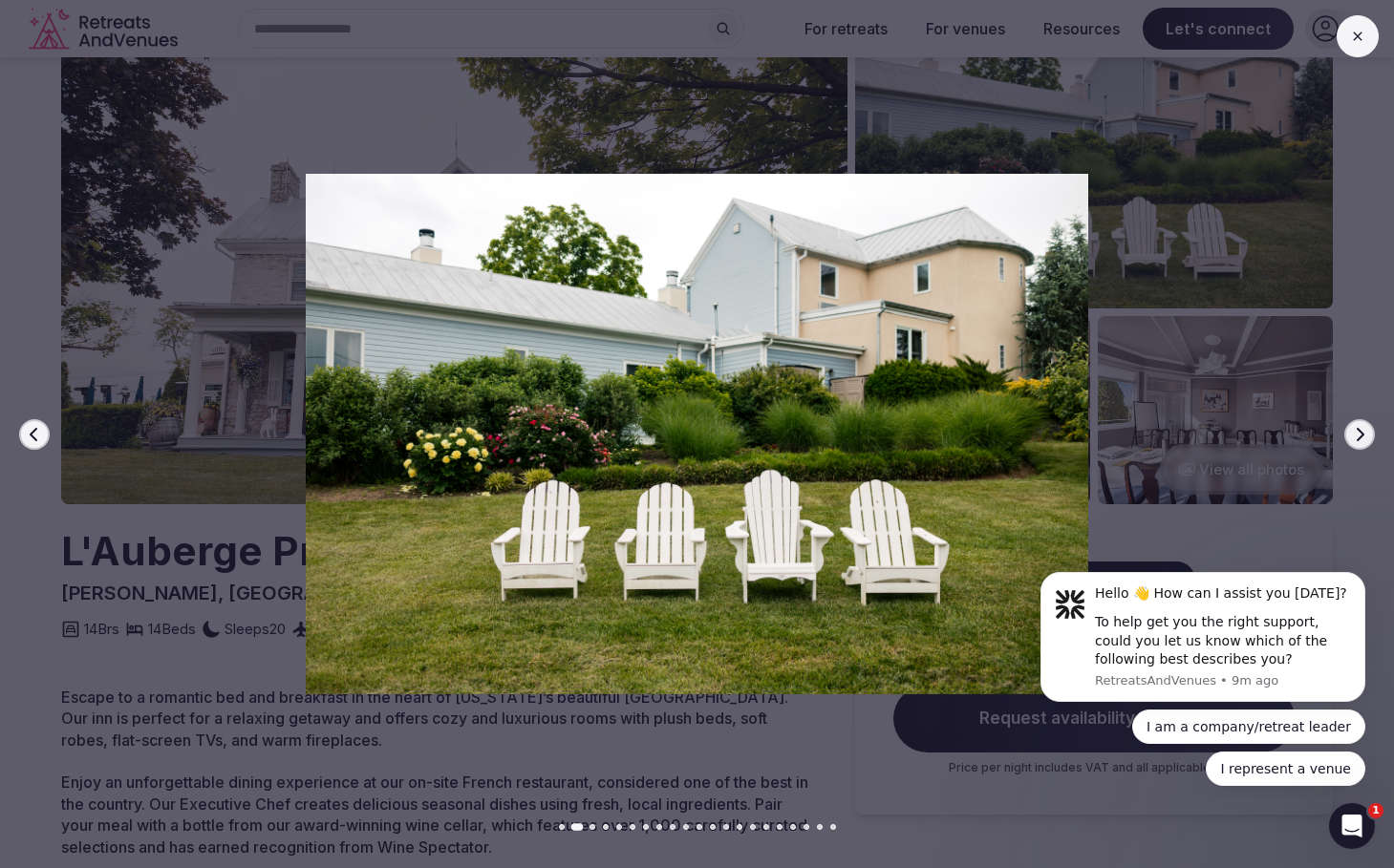
click at [1365, 435] on icon "button" at bounding box center [1360, 434] width 15 height 15
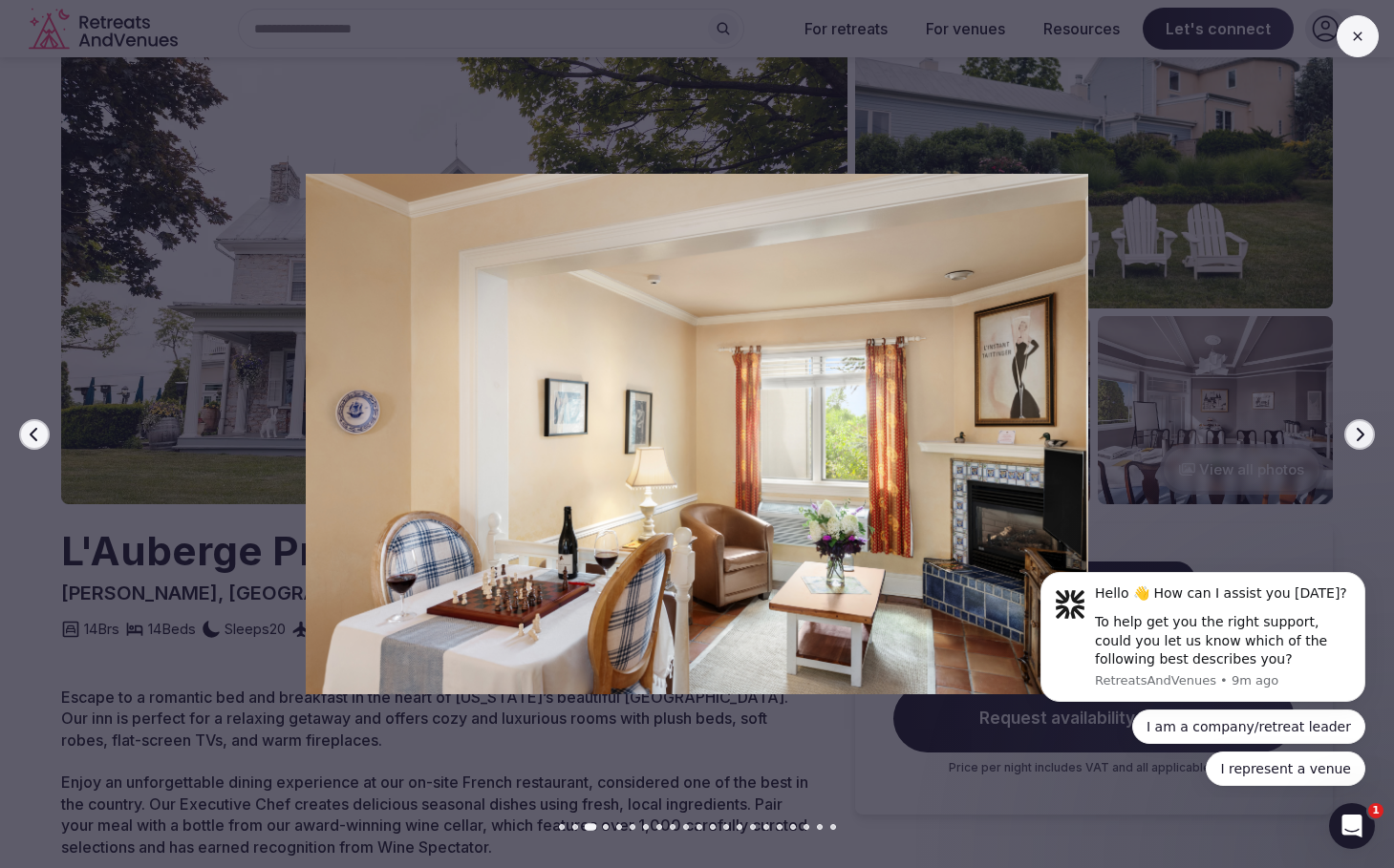
click at [1362, 435] on icon "button" at bounding box center [1361, 434] width 8 height 14
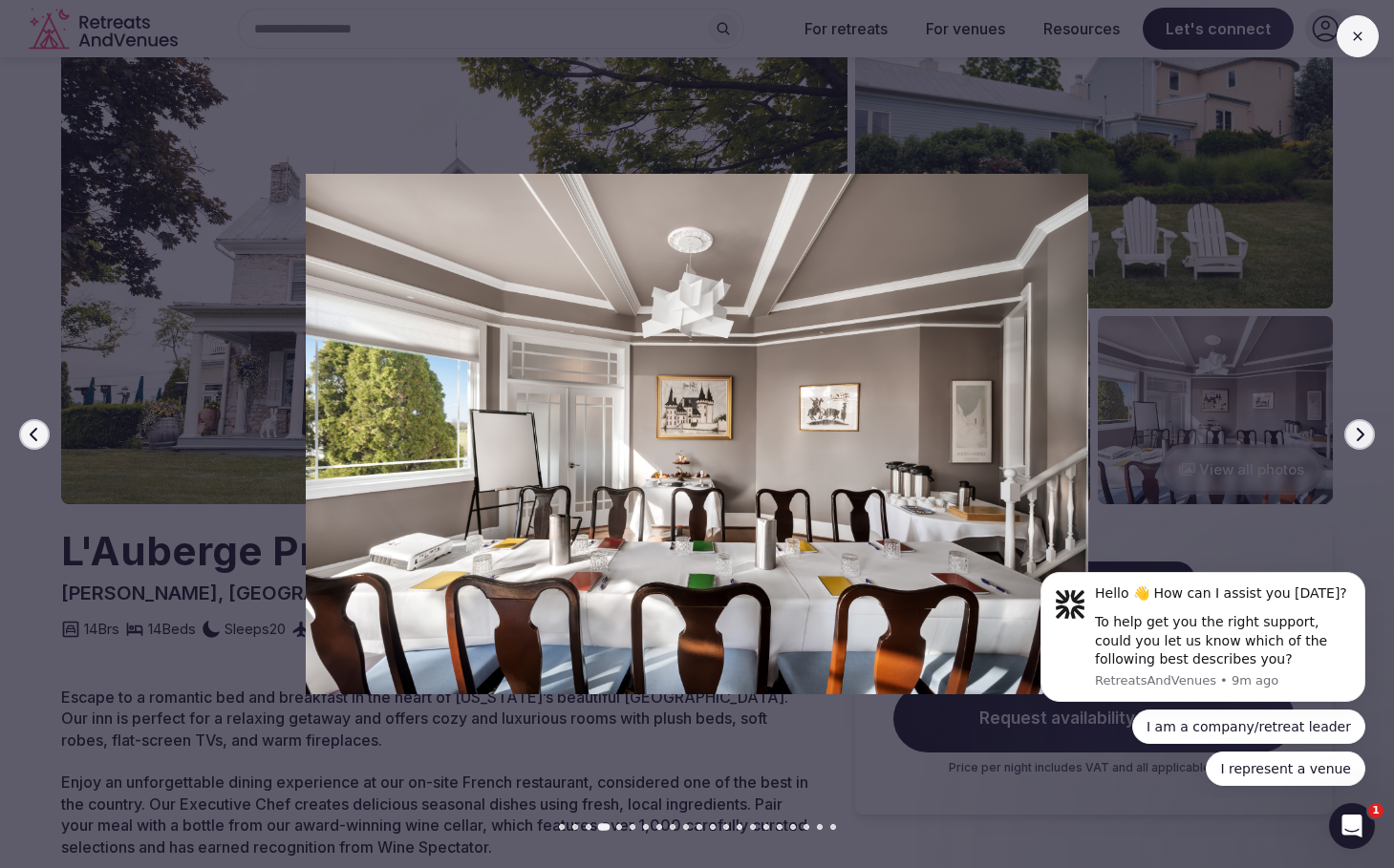
click at [1362, 435] on icon "button" at bounding box center [1361, 434] width 8 height 14
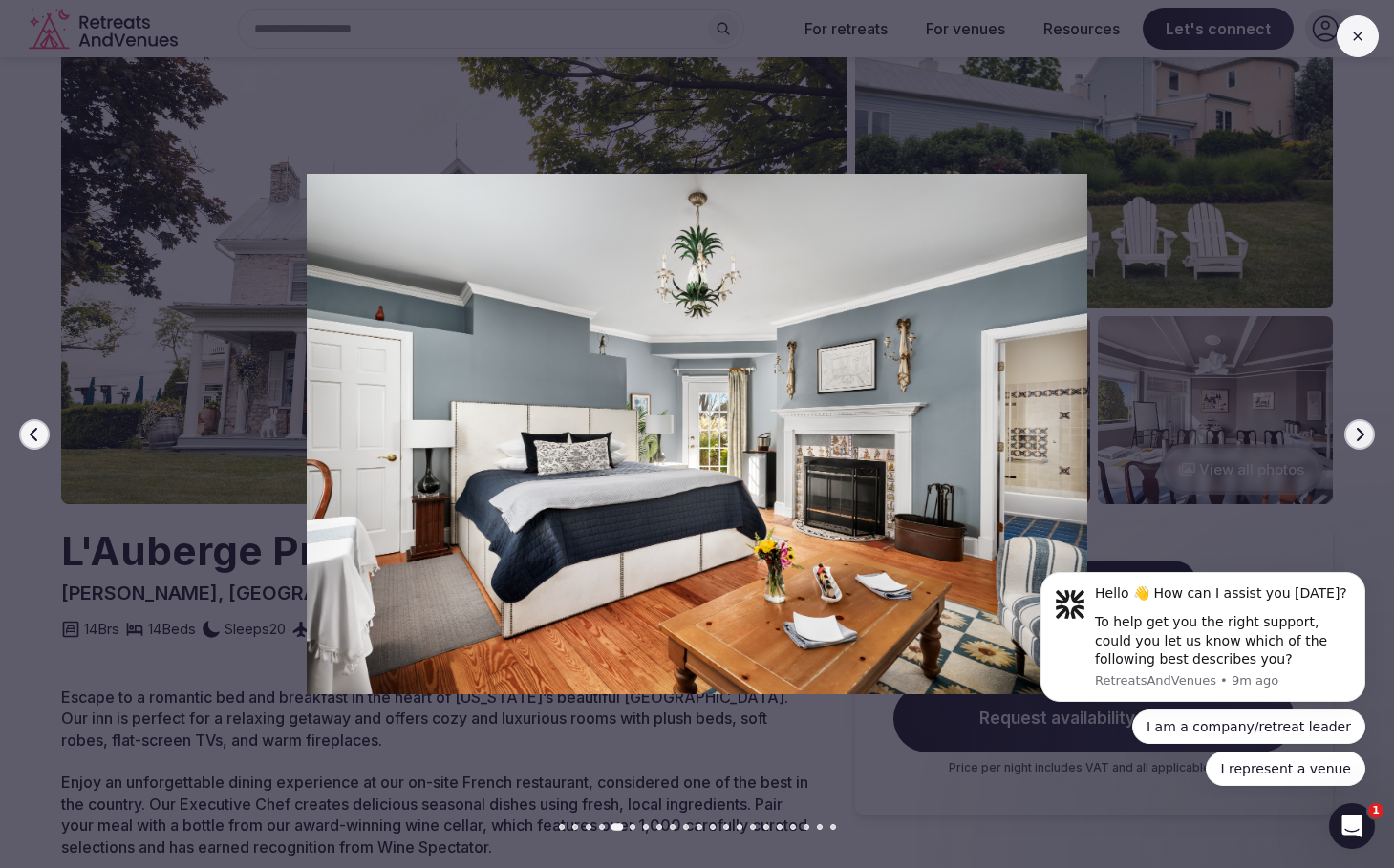
click at [1362, 435] on icon "button" at bounding box center [1361, 434] width 8 height 14
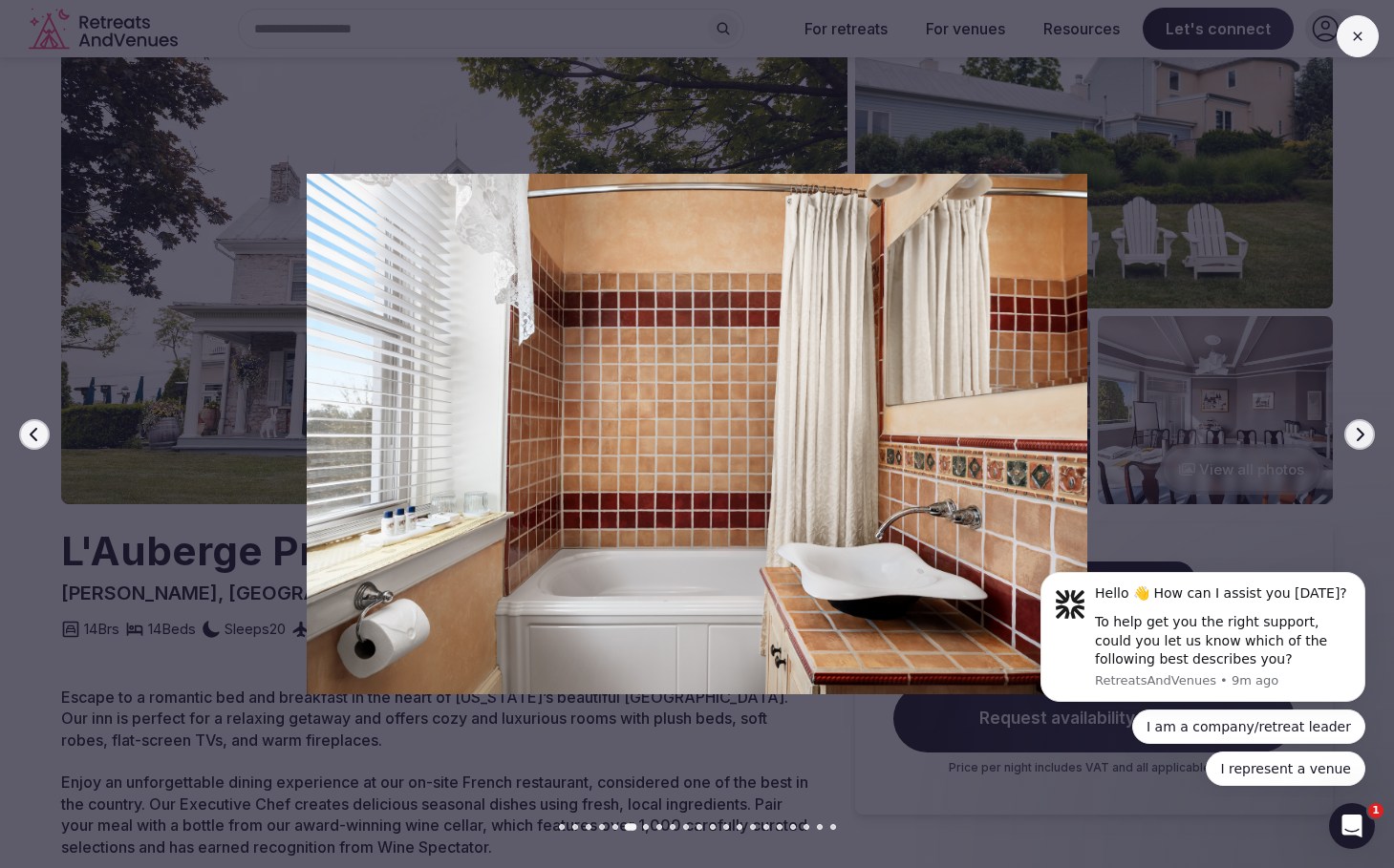
click at [1352, 427] on icon "button" at bounding box center [1360, 434] width 15 height 15
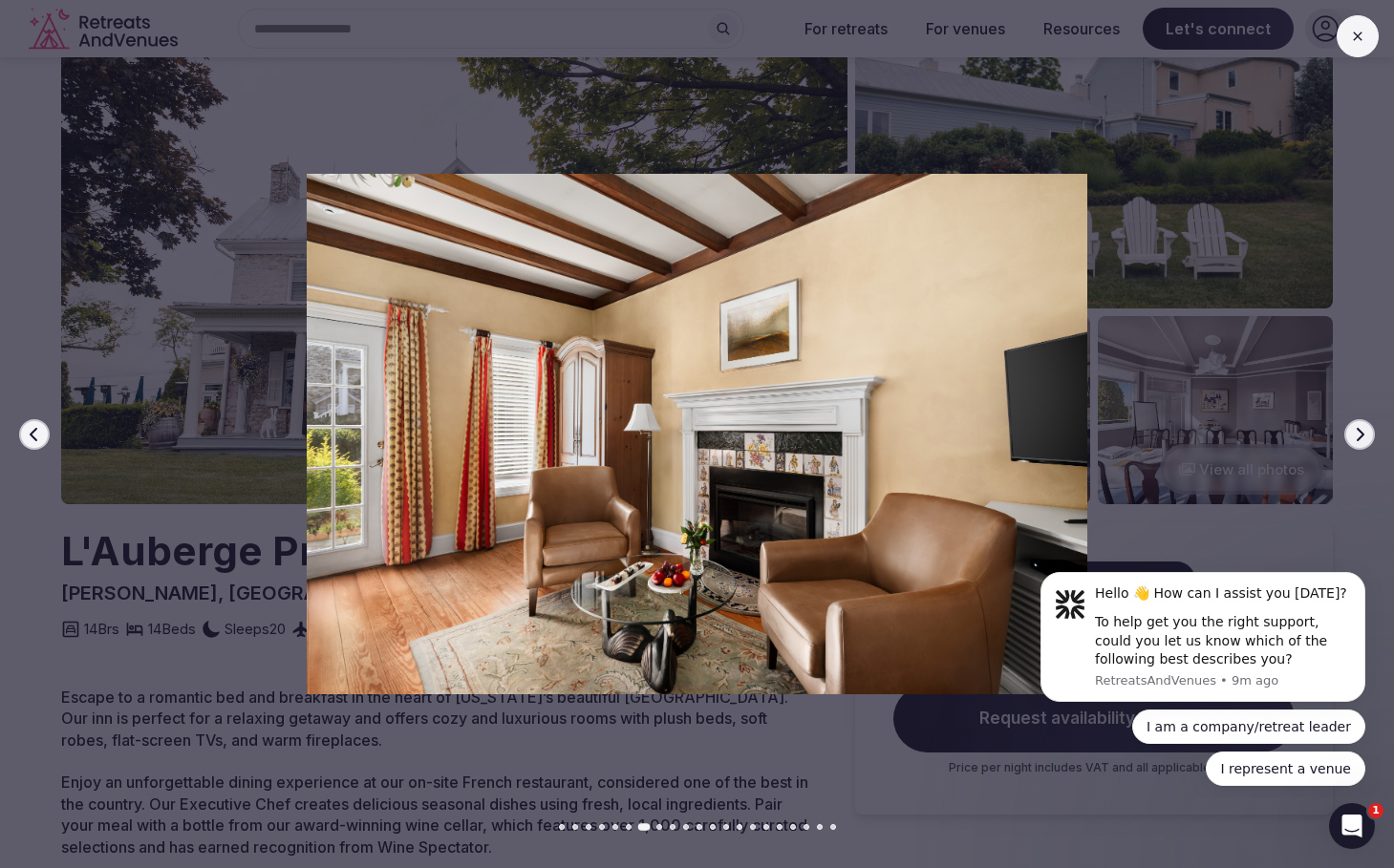
click at [1351, 429] on button "Next slide" at bounding box center [1360, 434] width 31 height 31
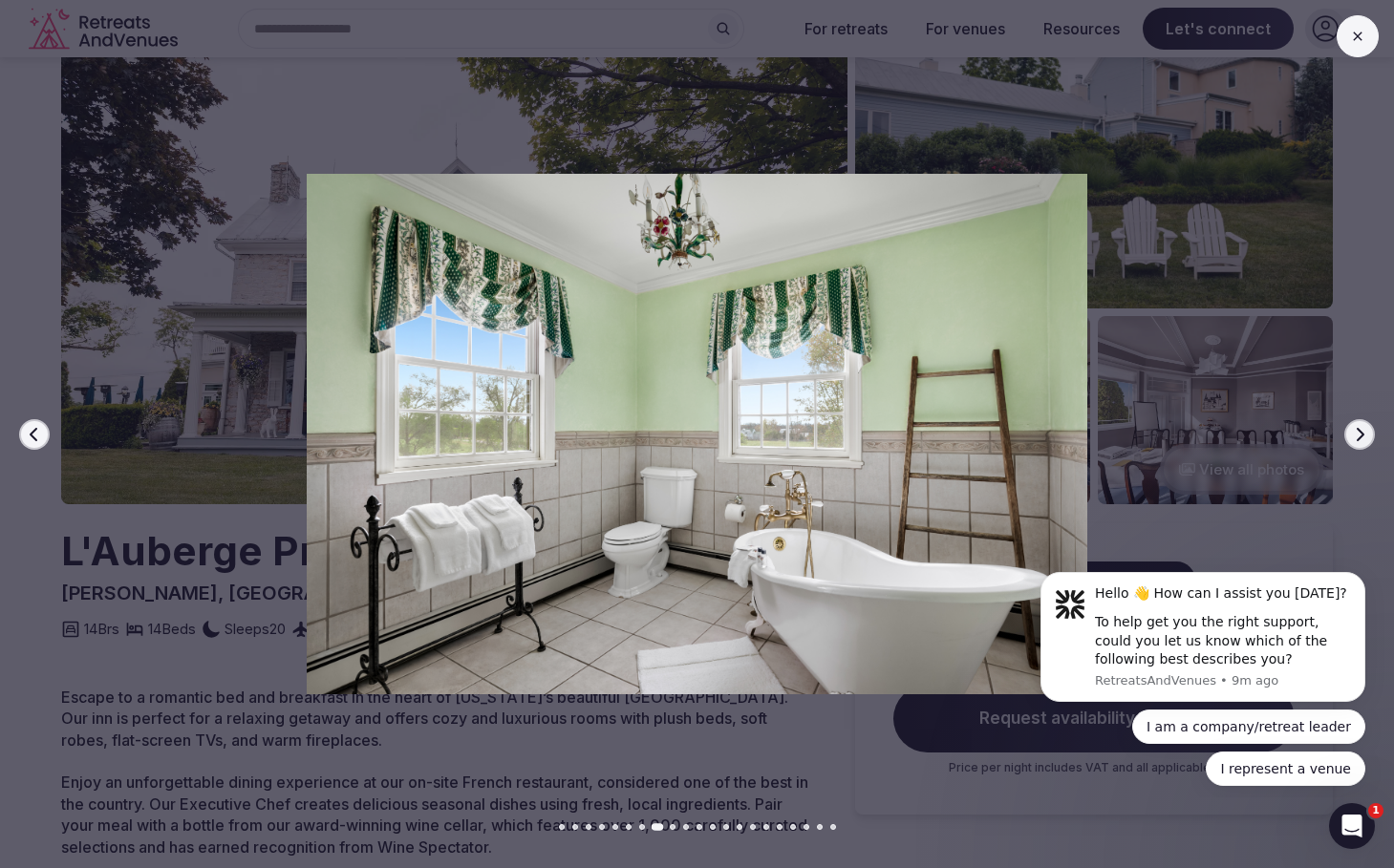
click at [1351, 430] on button "Next slide" at bounding box center [1360, 434] width 31 height 31
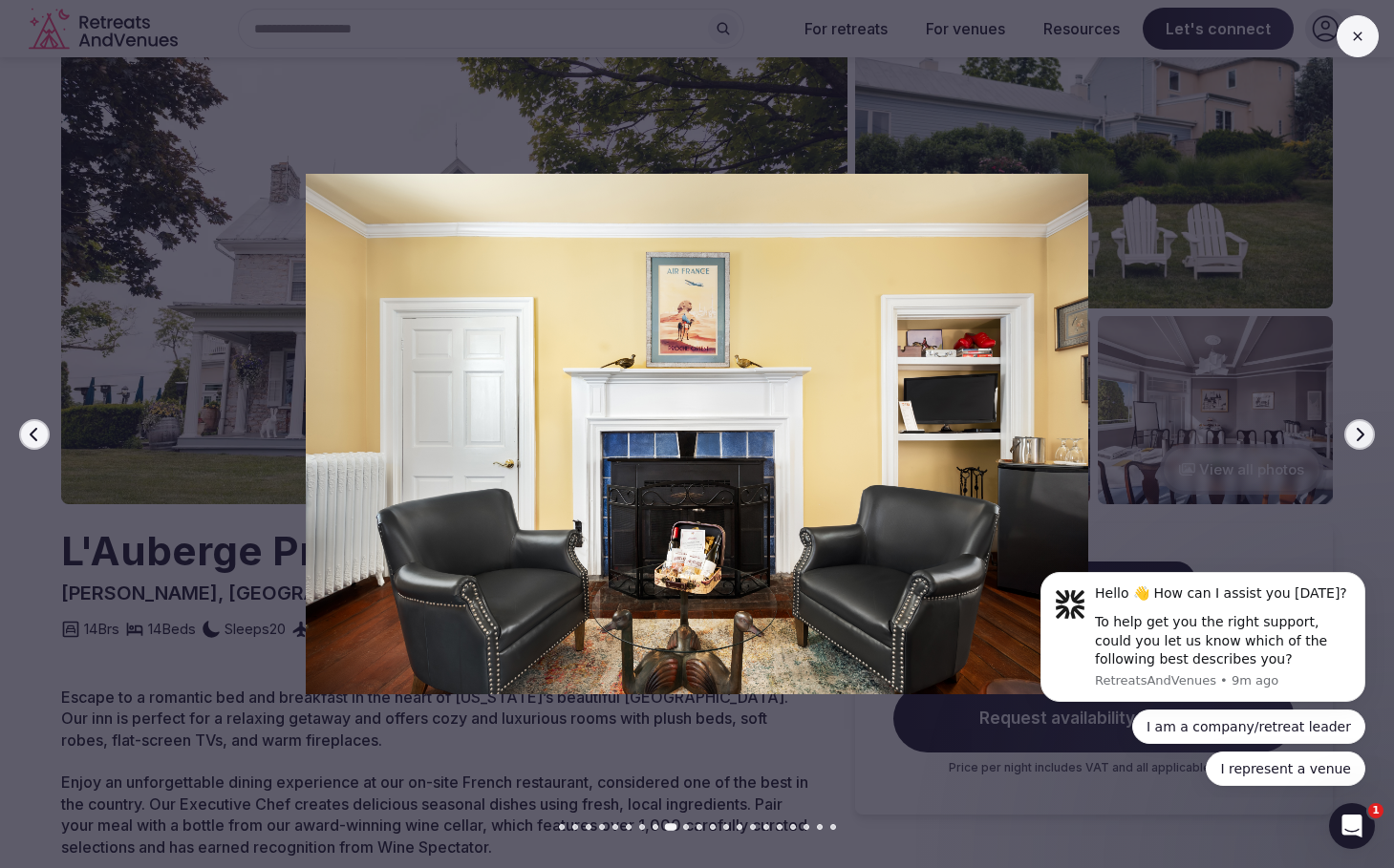
click at [1349, 424] on button "Next slide" at bounding box center [1360, 434] width 31 height 31
